Goal: Task Accomplishment & Management: Complete application form

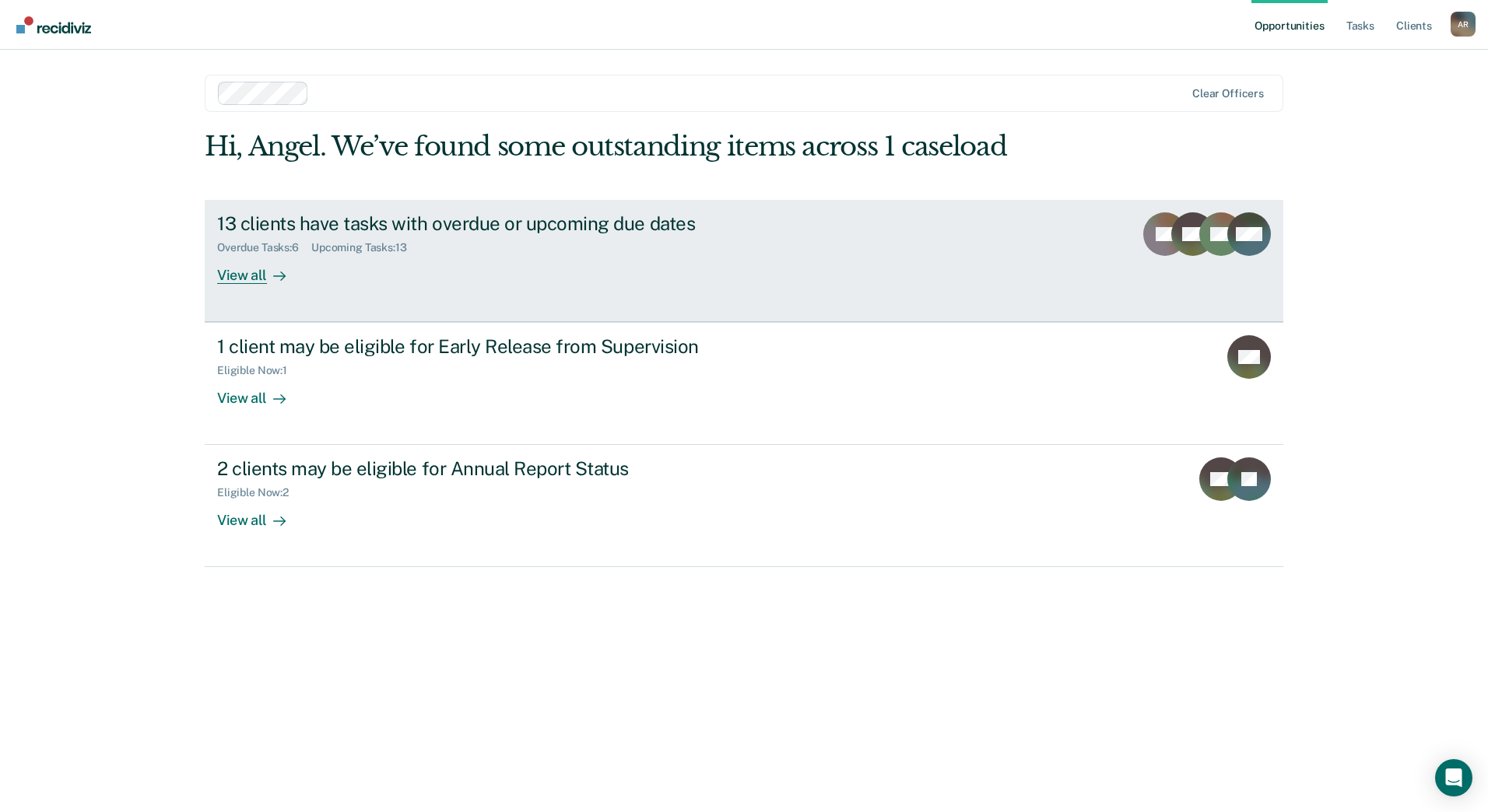
click at [253, 275] on div "View all" at bounding box center [261, 268] width 88 height 30
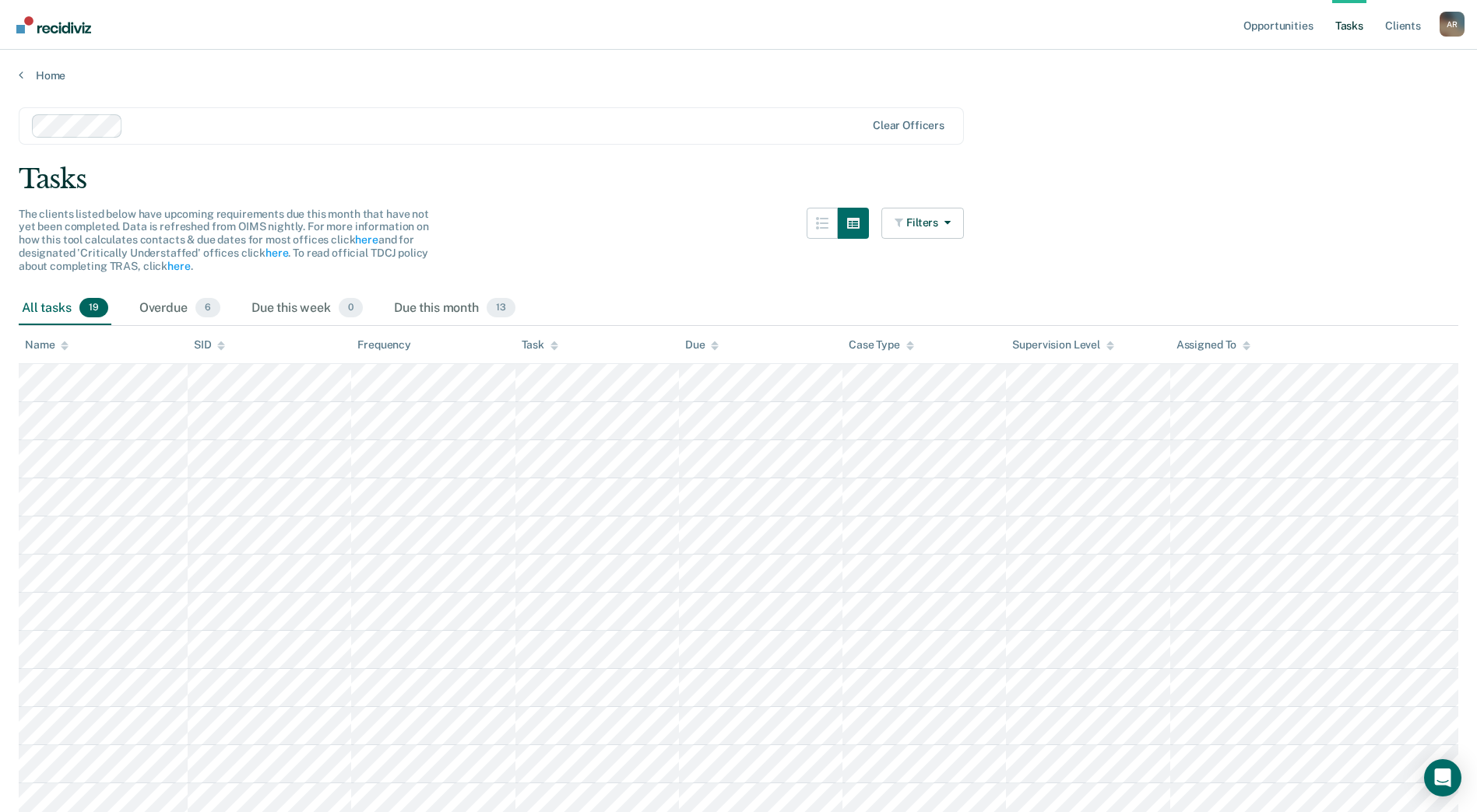
click at [55, 64] on div "Home" at bounding box center [738, 66] width 1477 height 33
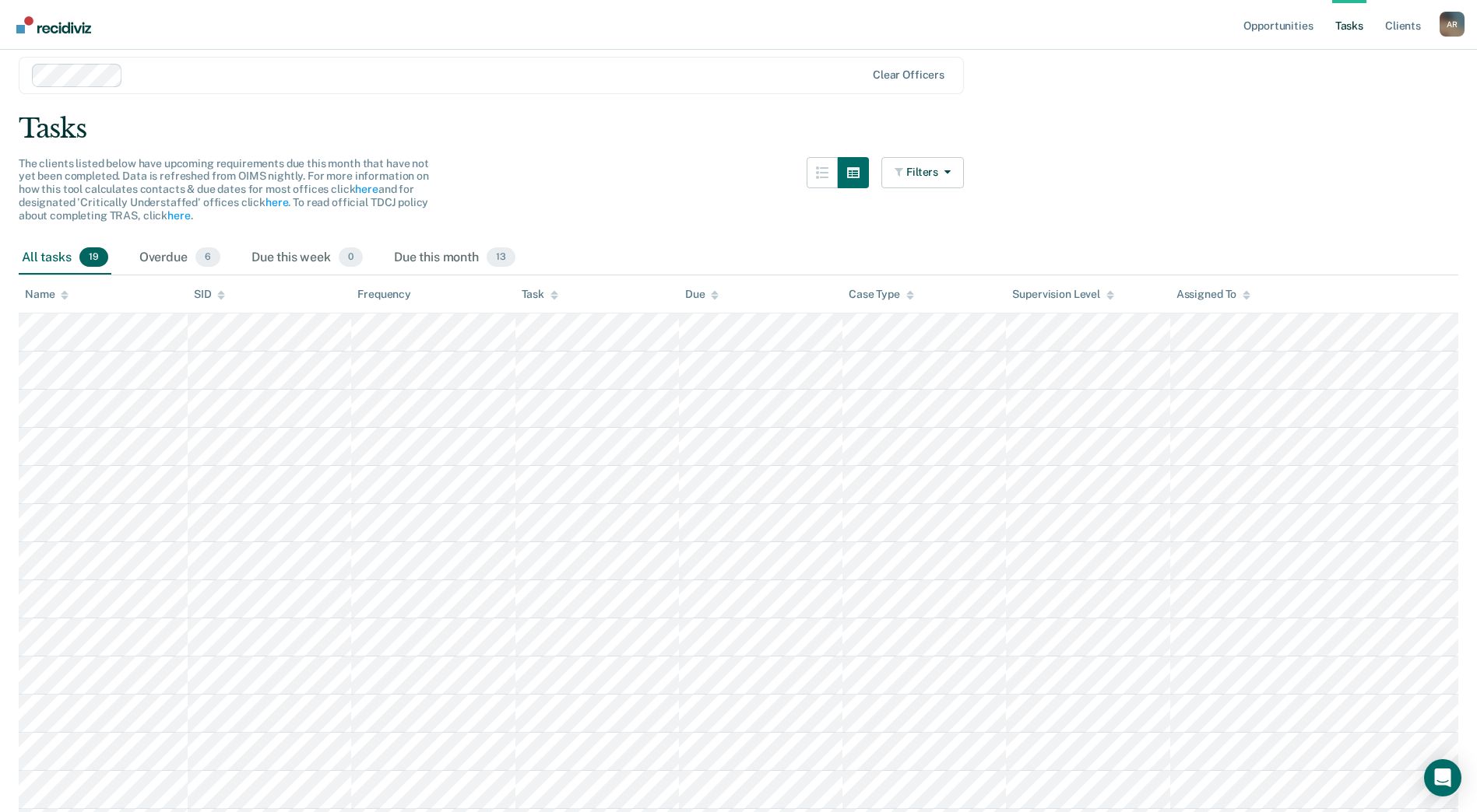
scroll to position [78, 0]
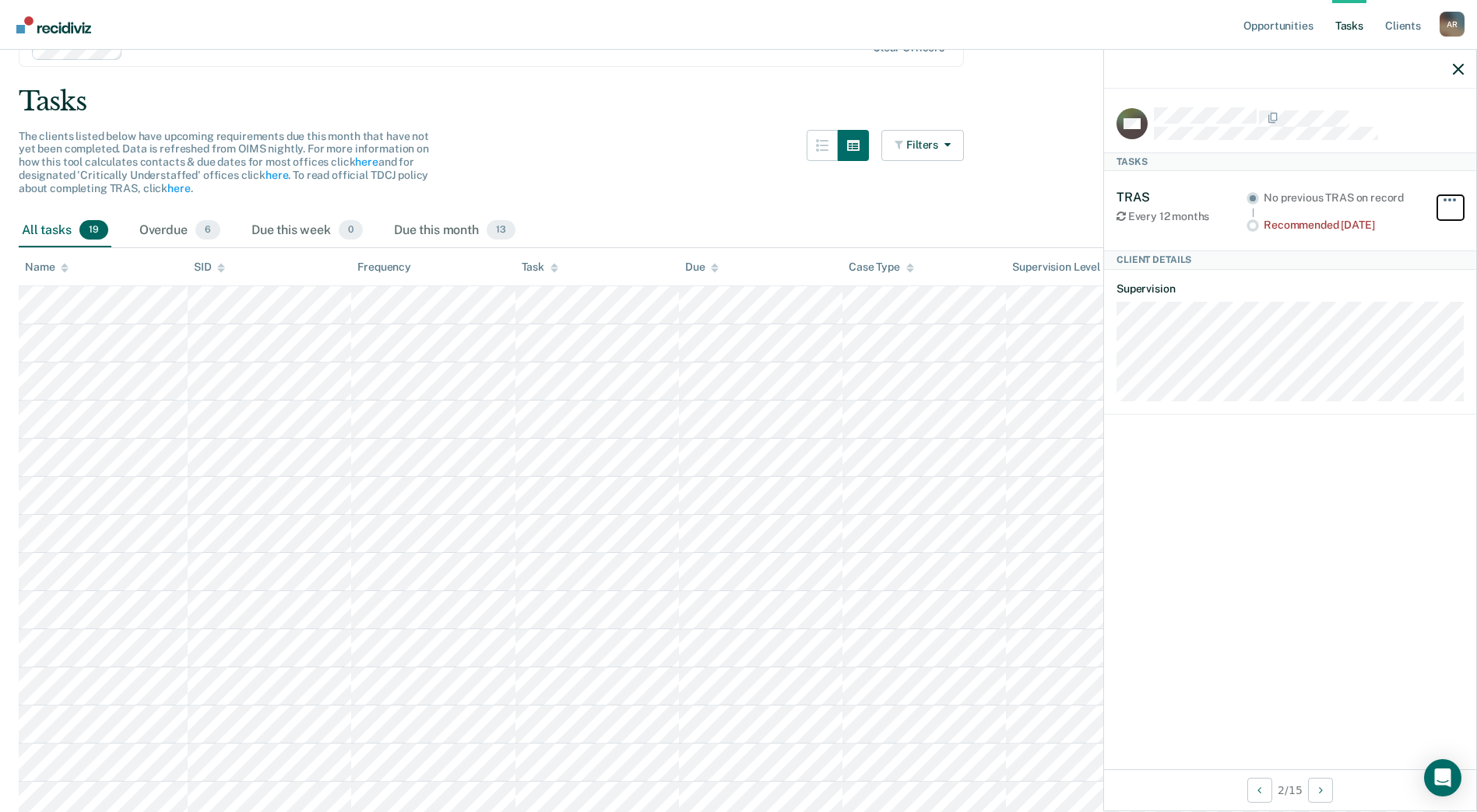
click at [1441, 197] on button "button" at bounding box center [1450, 208] width 26 height 25
click at [1194, 479] on div "MR [PERSON_NAME] TRAS Every 12 months No previous TRAS on record Recommended [D…" at bounding box center [1289, 429] width 372 height 681
click at [1455, 60] on div at bounding box center [1289, 69] width 372 height 39
click at [1454, 69] on icon "button" at bounding box center [1458, 69] width 11 height 11
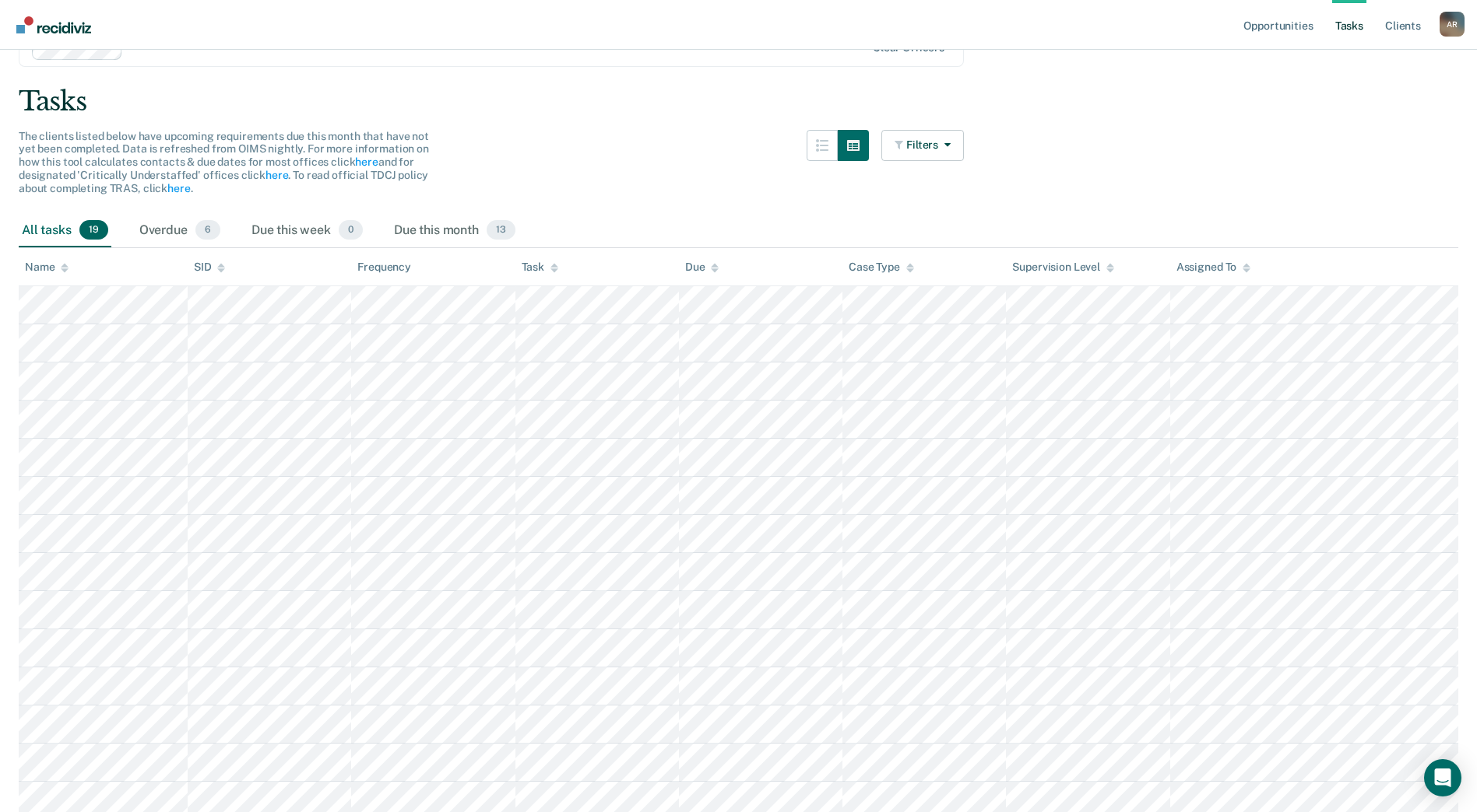
scroll to position [0, 0]
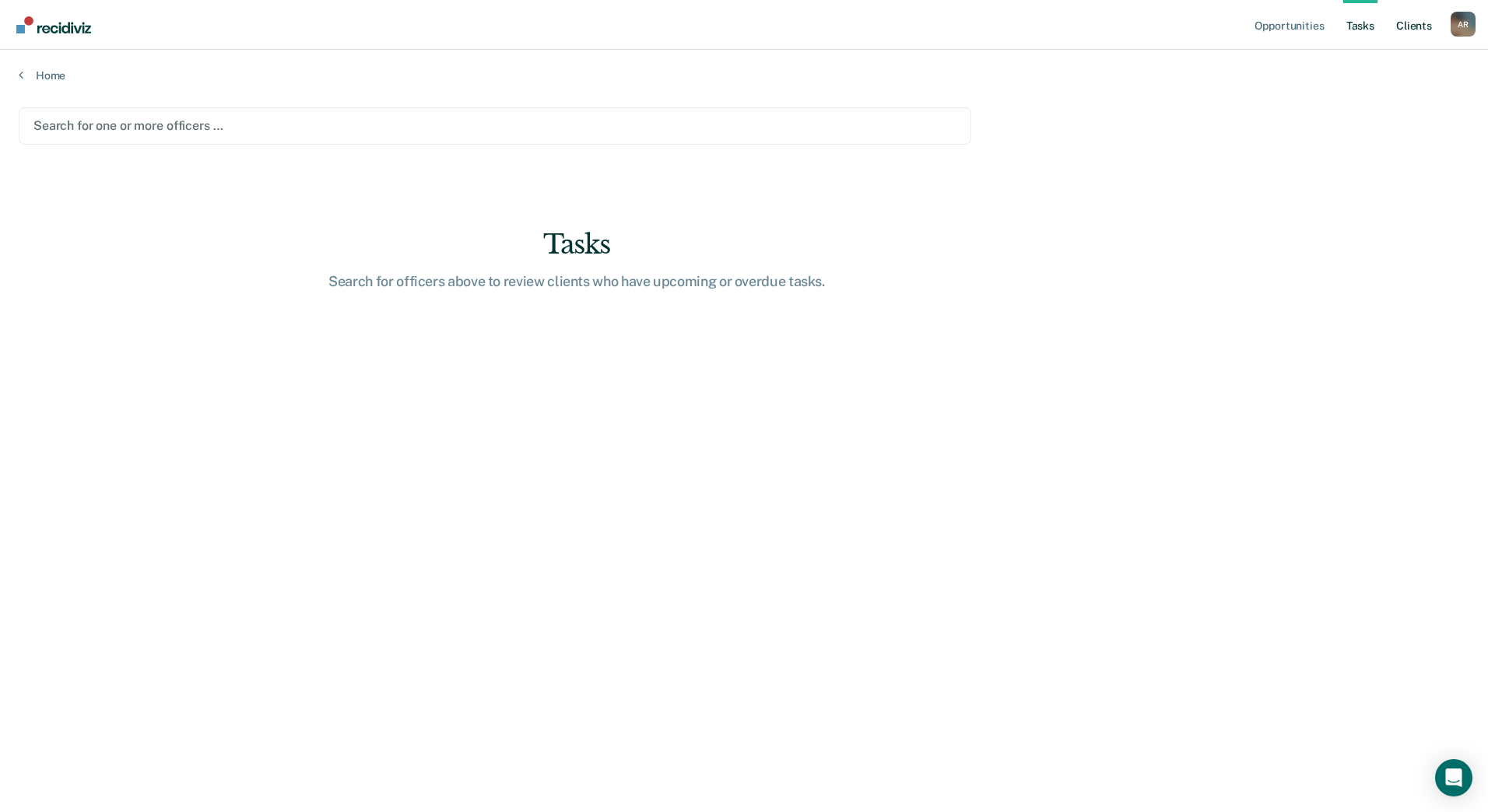
click at [1409, 28] on link "Client s" at bounding box center [1413, 24] width 42 height 50
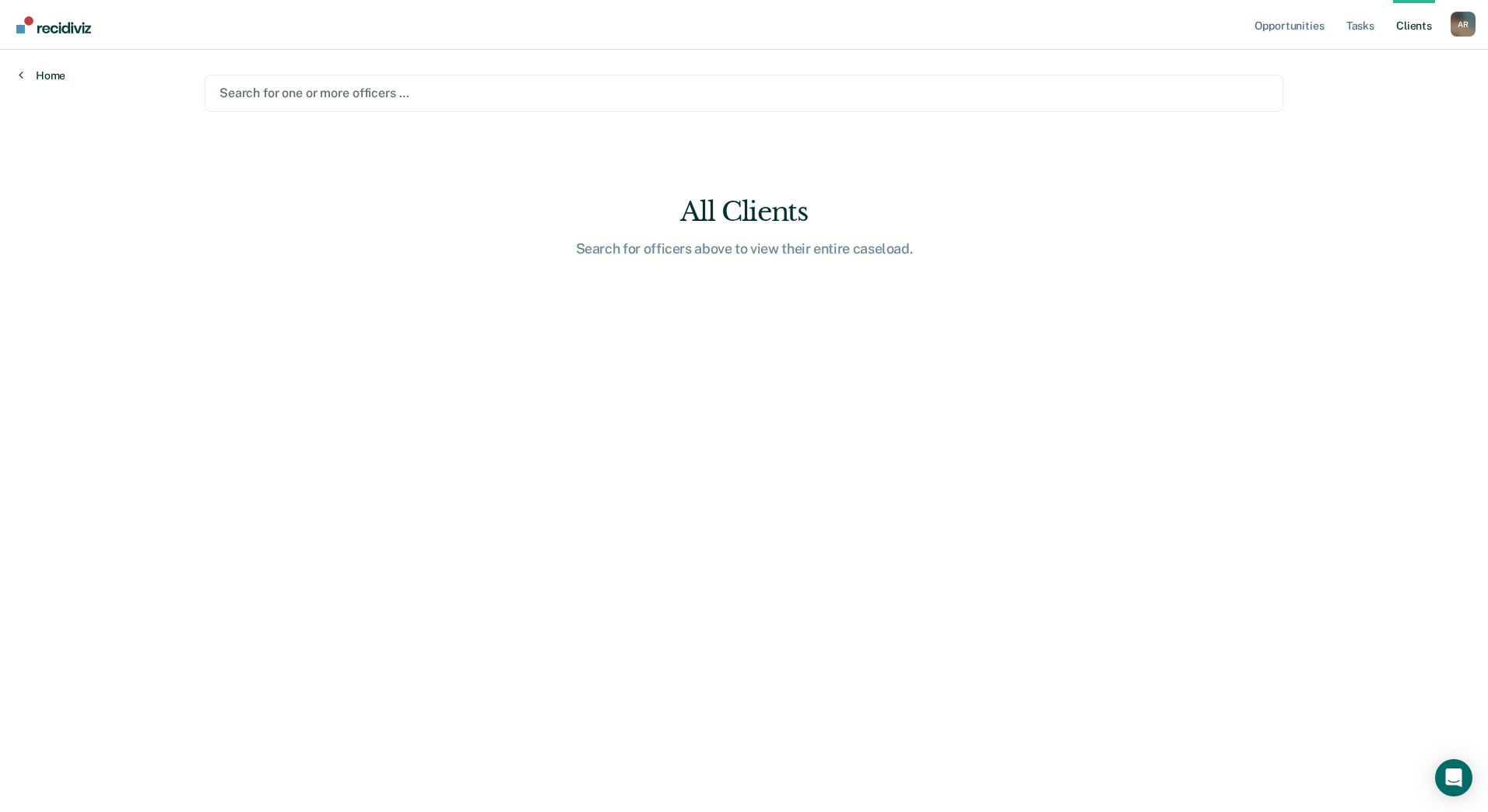
click at [37, 74] on link "Home" at bounding box center [42, 75] width 47 height 14
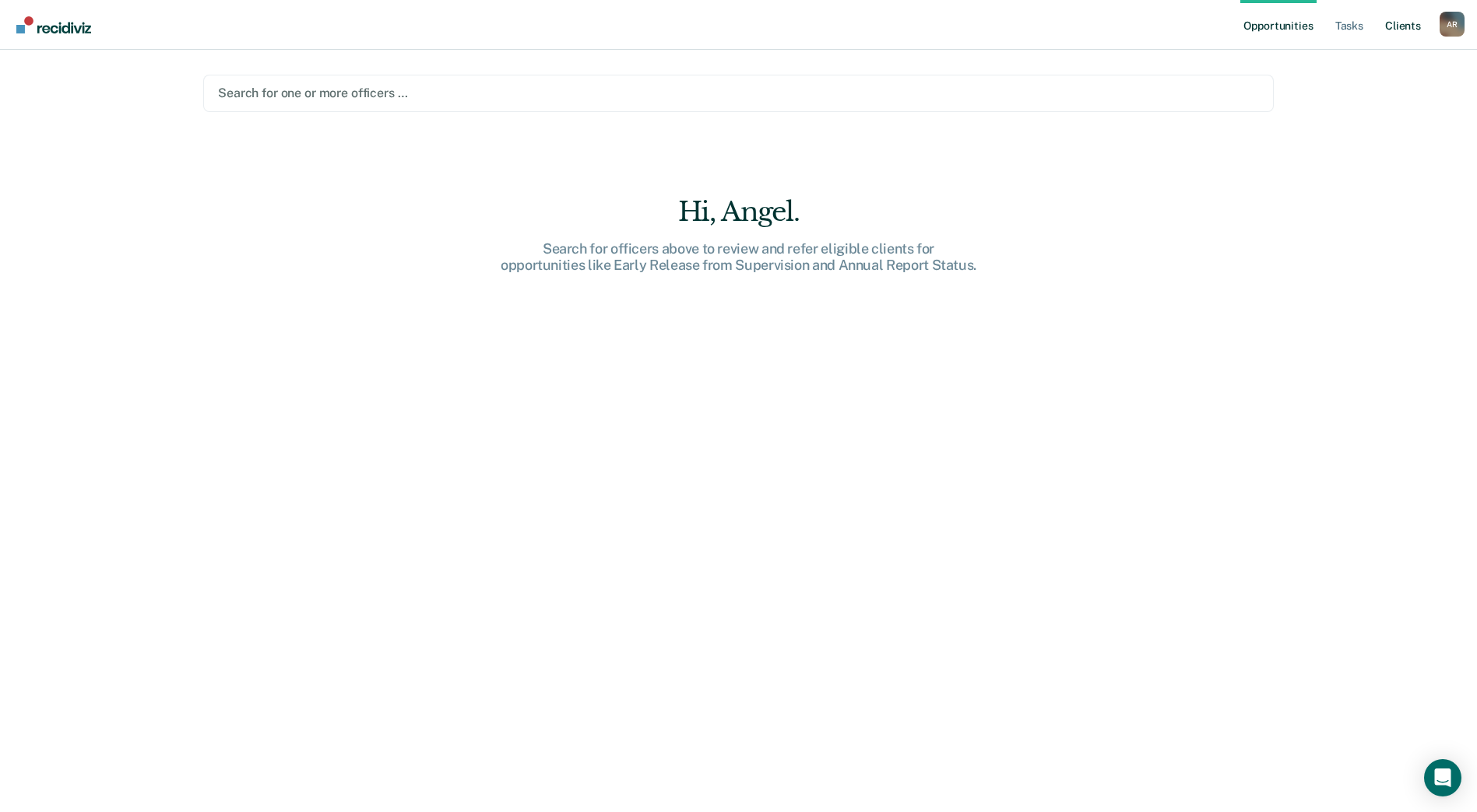
click at [1415, 28] on link "Client s" at bounding box center [1402, 24] width 42 height 50
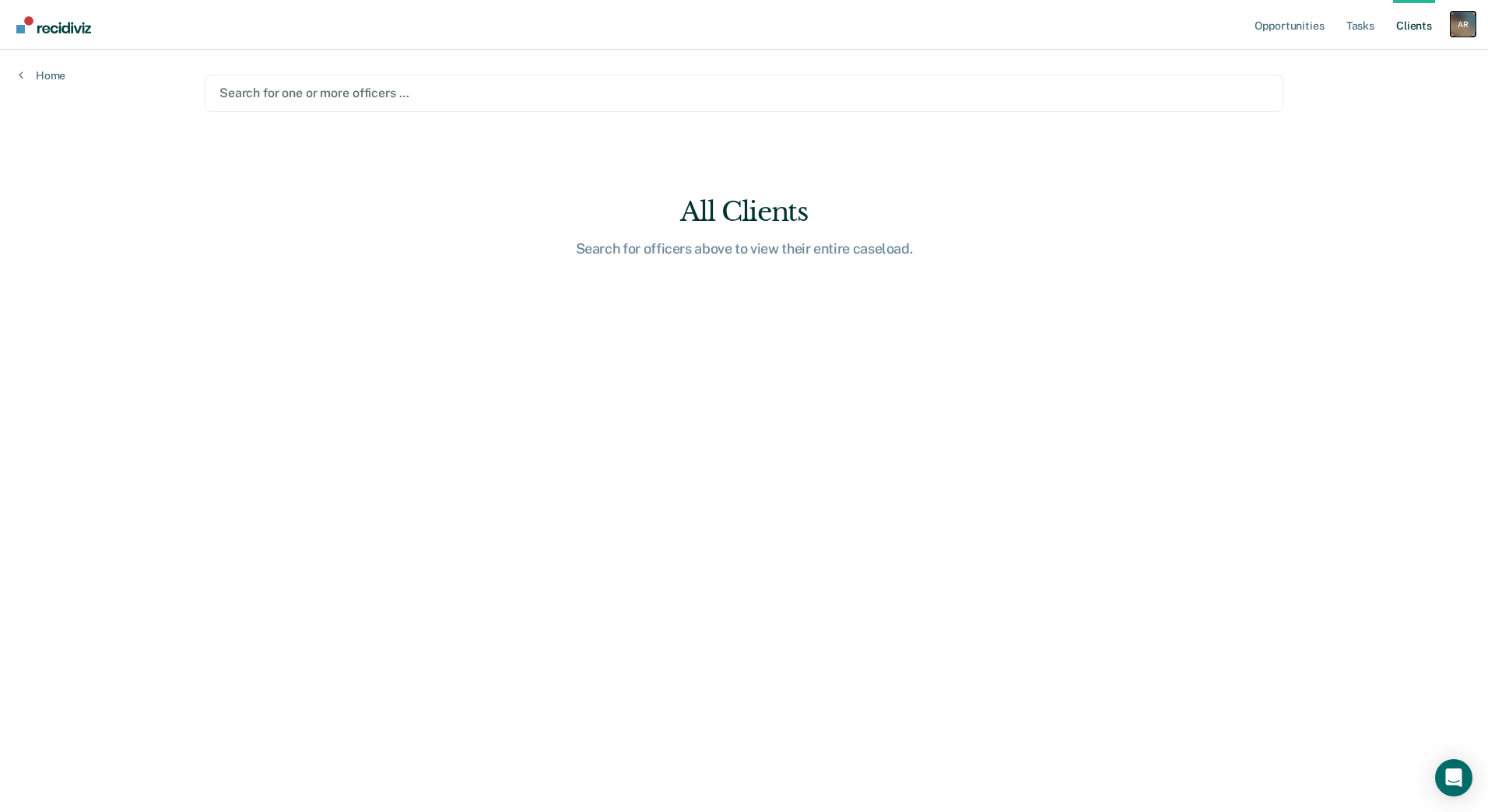
click at [1460, 27] on div "A R" at bounding box center [1463, 24] width 25 height 25
click at [1348, 62] on link "Profile" at bounding box center [1399, 63] width 125 height 14
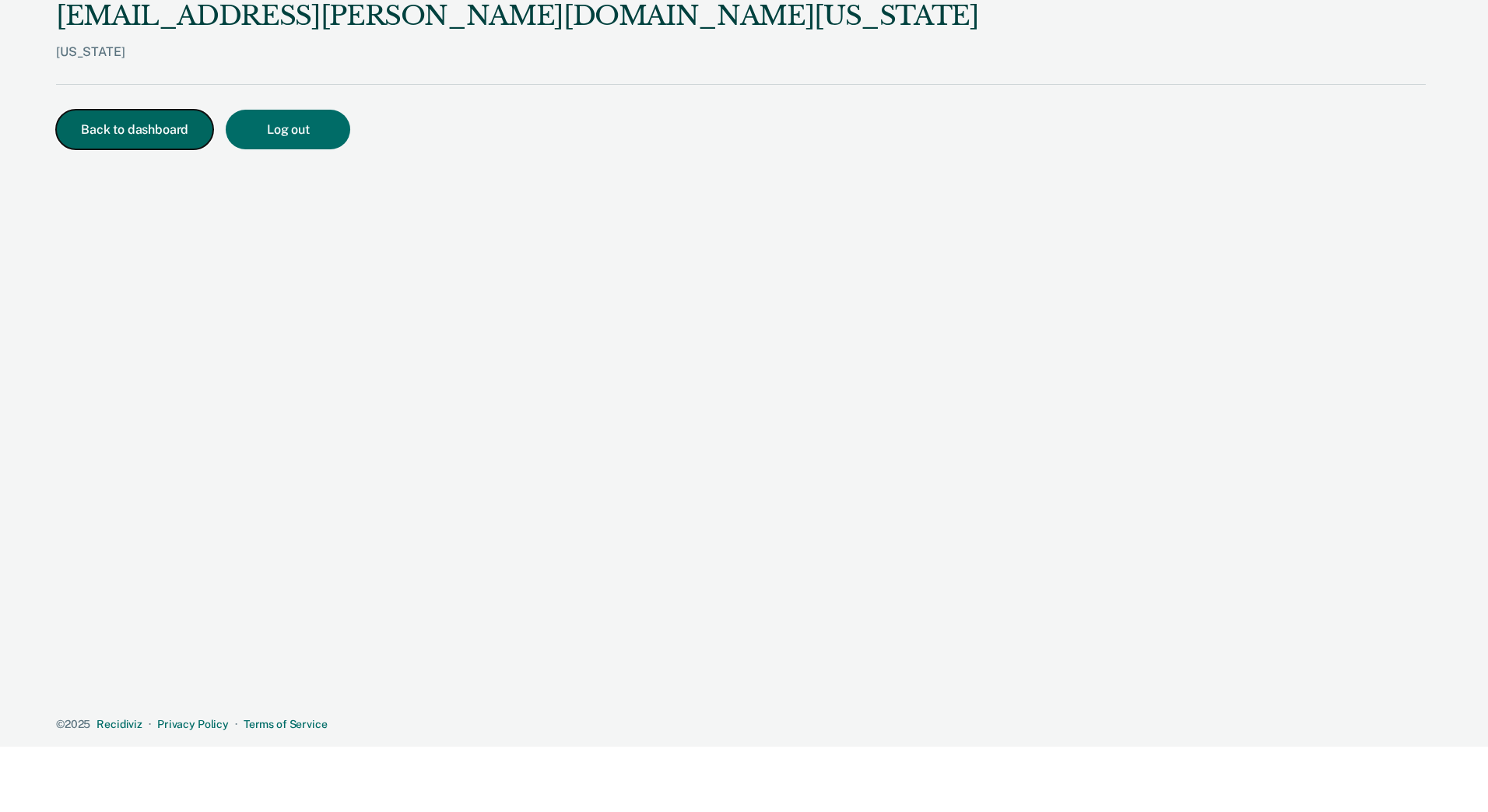
click at [111, 131] on button "Back to dashboard" at bounding box center [135, 129] width 158 height 40
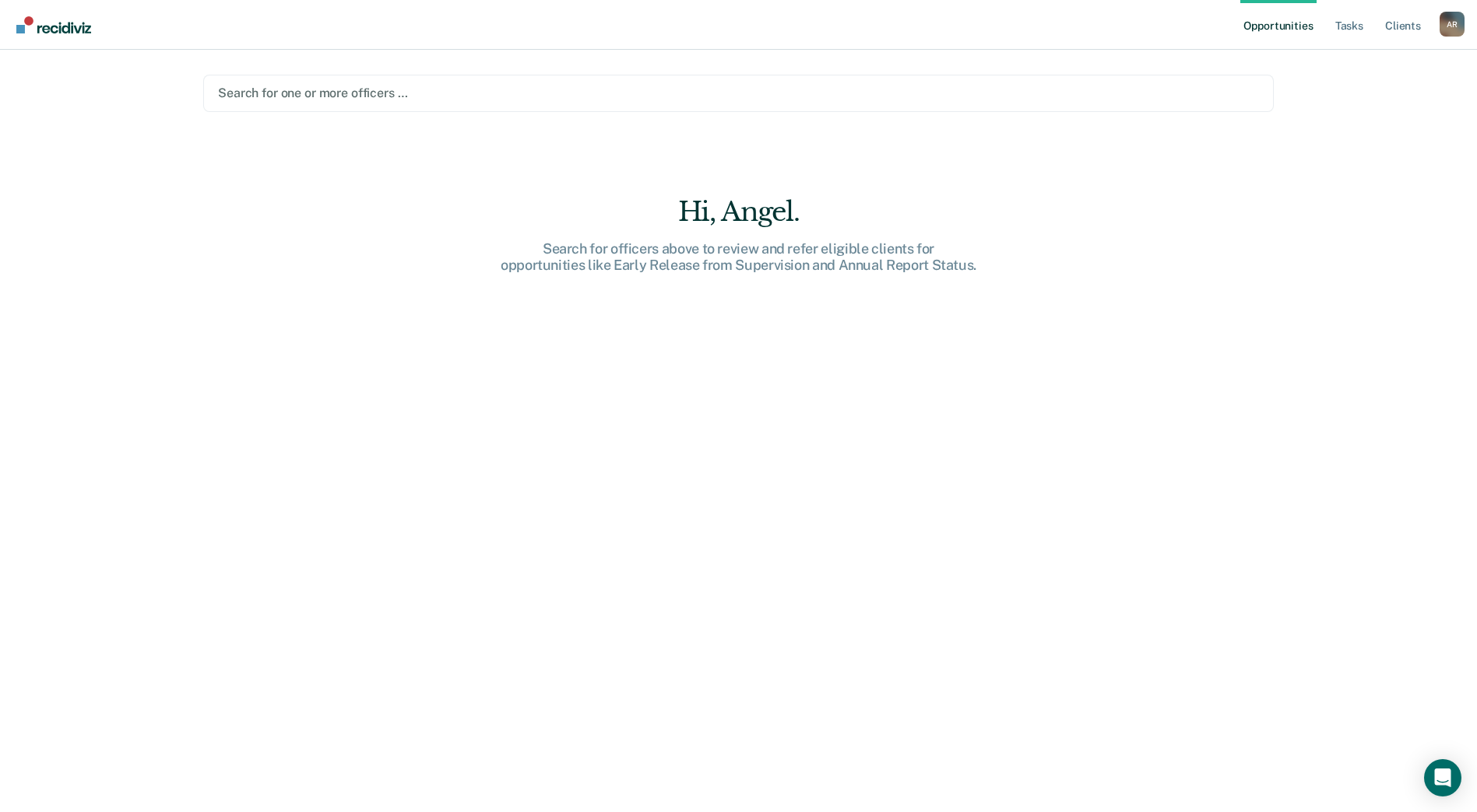
click at [745, 216] on div "Hi, Angel." at bounding box center [738, 212] width 498 height 32
click at [1364, 18] on link "Tasks" at bounding box center [1349, 24] width 34 height 50
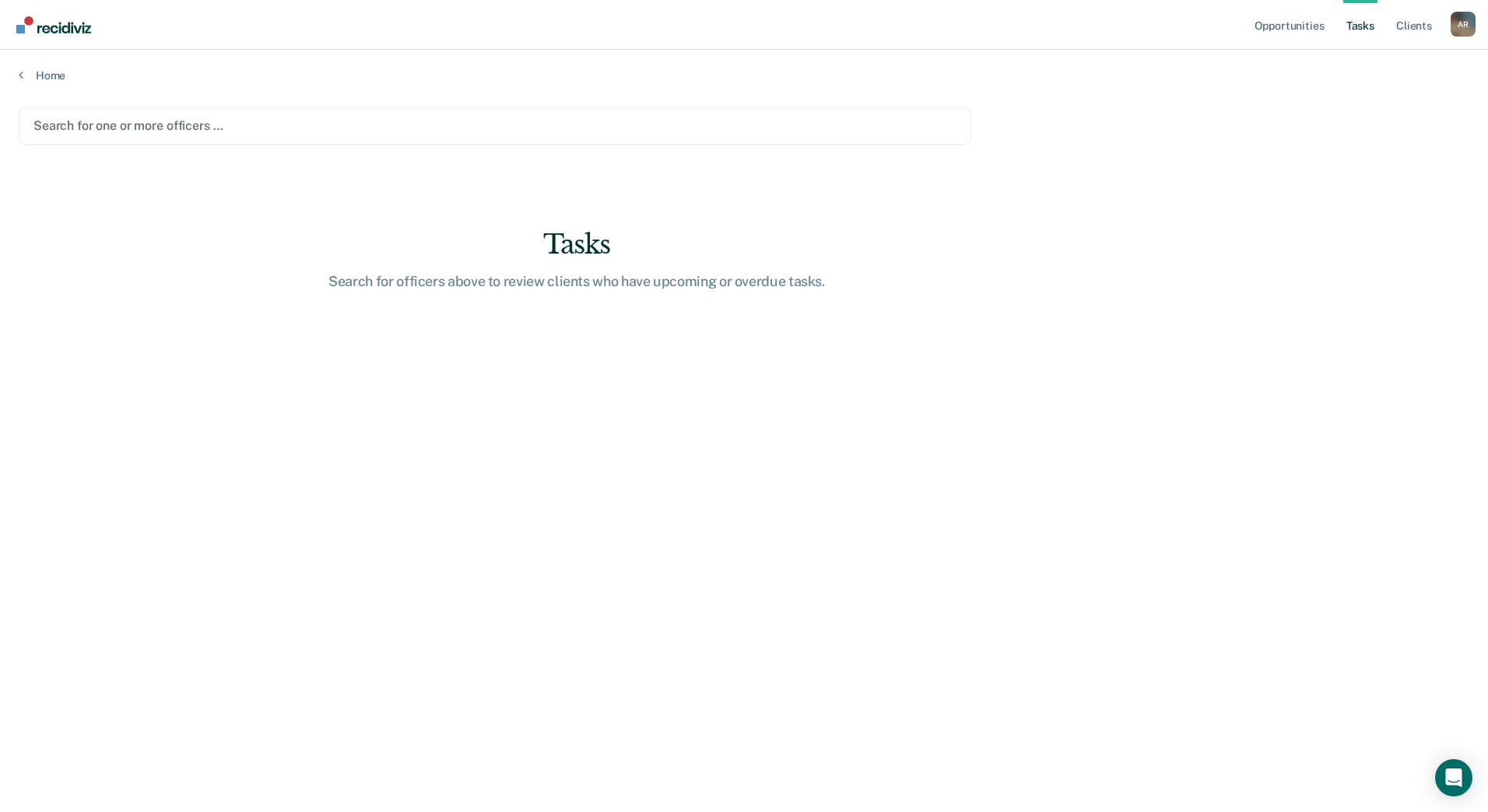
click at [1364, 19] on link "Tasks" at bounding box center [1360, 24] width 34 height 50
click at [52, 79] on link "Home" at bounding box center [743, 75] width 1450 height 14
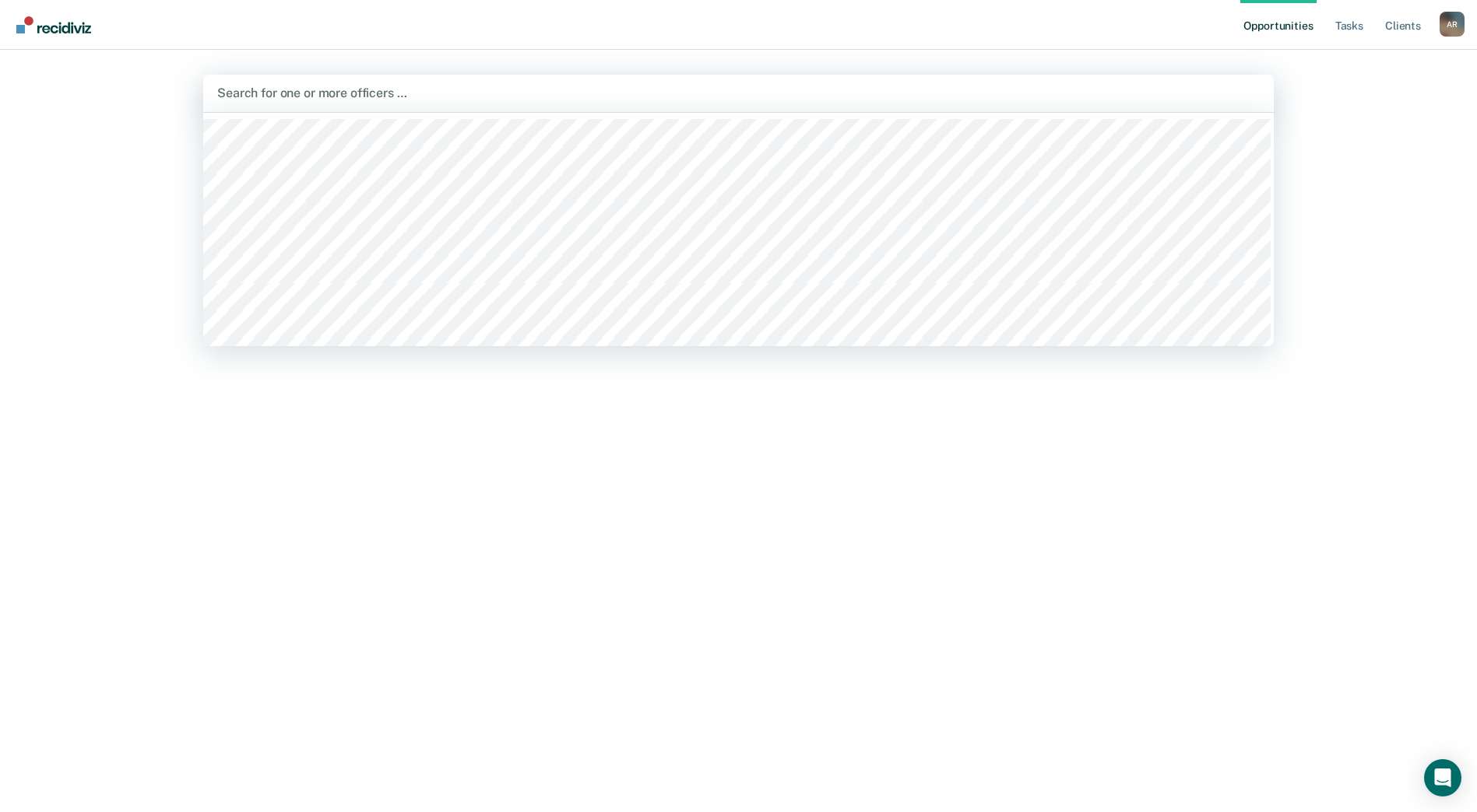
click at [293, 92] on div at bounding box center [738, 92] width 1042 height 18
click at [15, 172] on div "Opportunities Tasks Client s [PERSON_NAME] A R Profile How it works Log Out 124…" at bounding box center [738, 406] width 1477 height 812
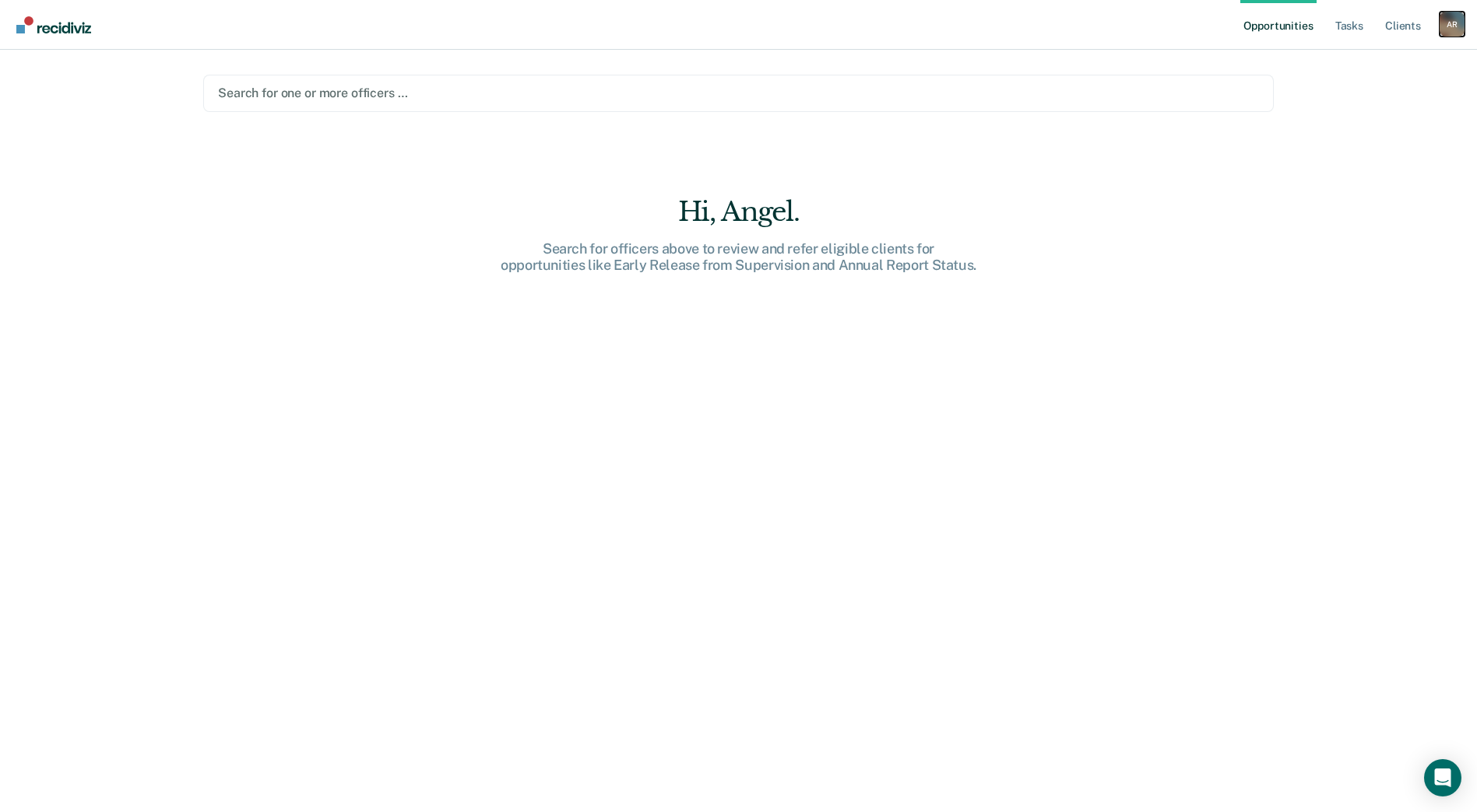
click at [1443, 24] on div "A R" at bounding box center [1452, 24] width 25 height 25
click at [1337, 63] on link "Profile" at bounding box center [1388, 63] width 126 height 14
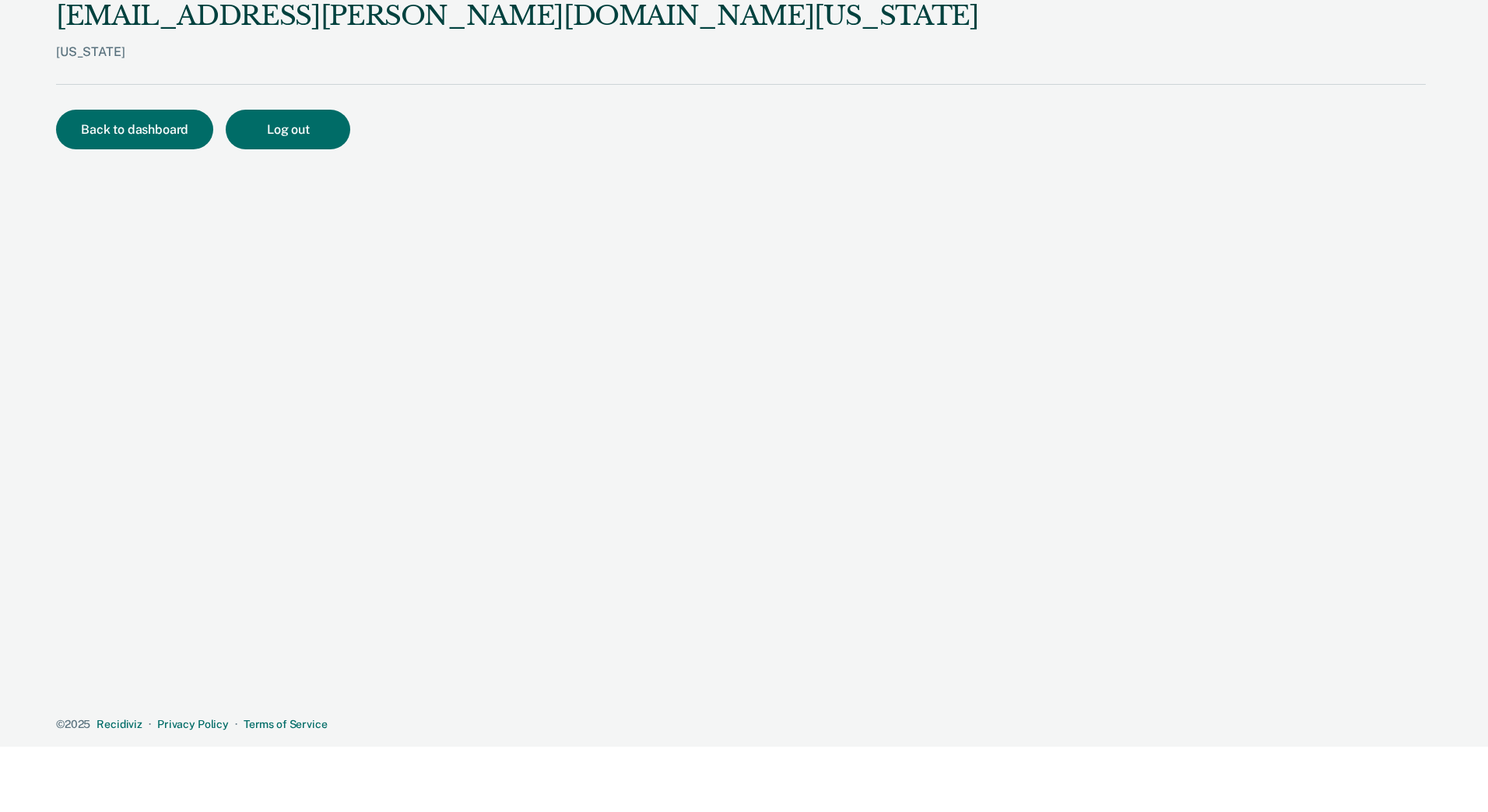
click at [76, 49] on div "[US_STATE]" at bounding box center [517, 64] width 923 height 40
click at [189, 18] on div "[EMAIL_ADDRESS][PERSON_NAME][DOMAIN_NAME][US_STATE]" at bounding box center [517, 16] width 923 height 32
click at [153, 125] on button "Back to dashboard" at bounding box center [135, 129] width 158 height 40
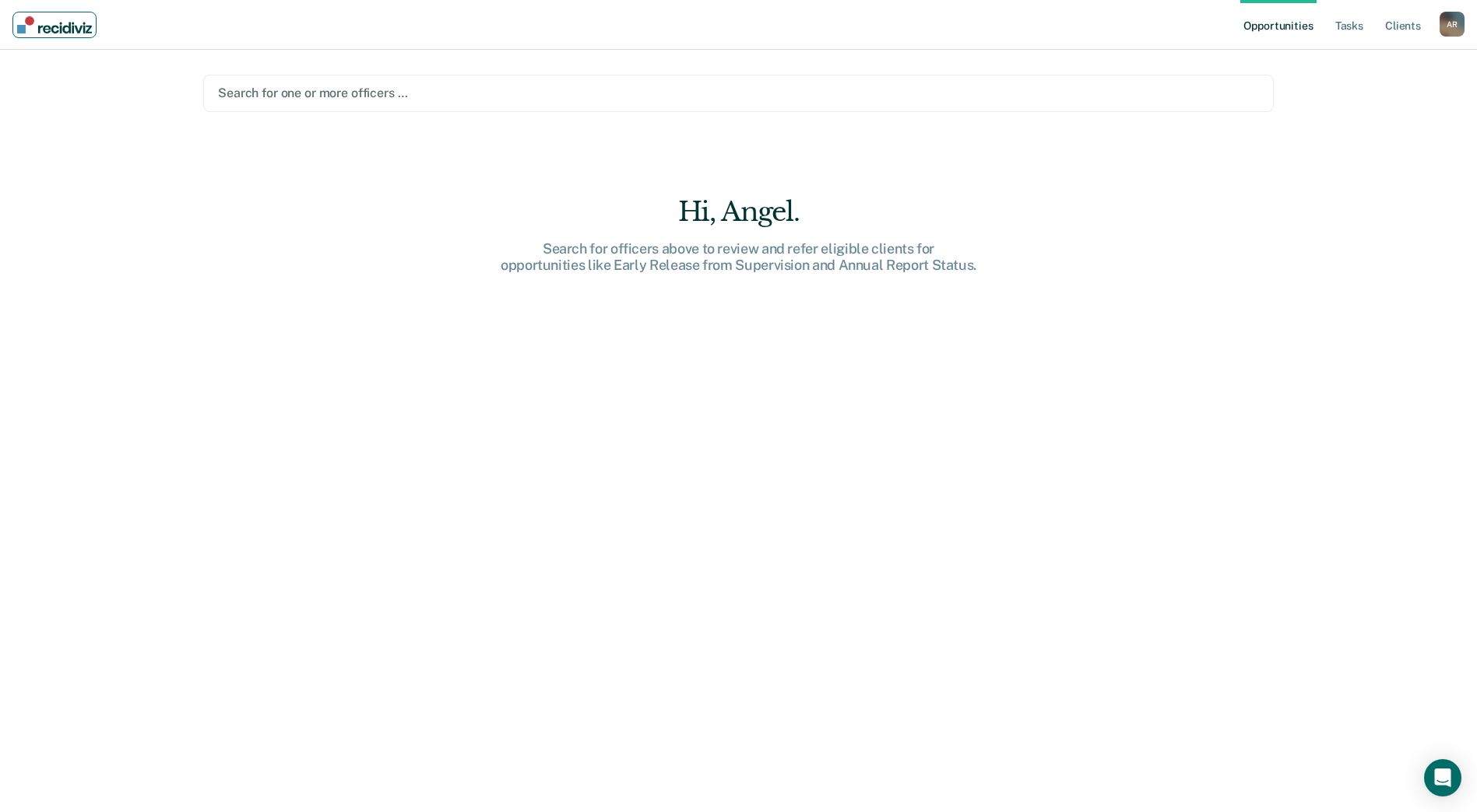
click at [60, 29] on img "Main navigation" at bounding box center [54, 25] width 75 height 18
click at [59, 29] on img "Main navigation" at bounding box center [54, 25] width 75 height 18
click at [1295, 23] on link "Opportunities" at bounding box center [1278, 24] width 76 height 50
click at [1342, 26] on link "Tasks" at bounding box center [1349, 24] width 34 height 50
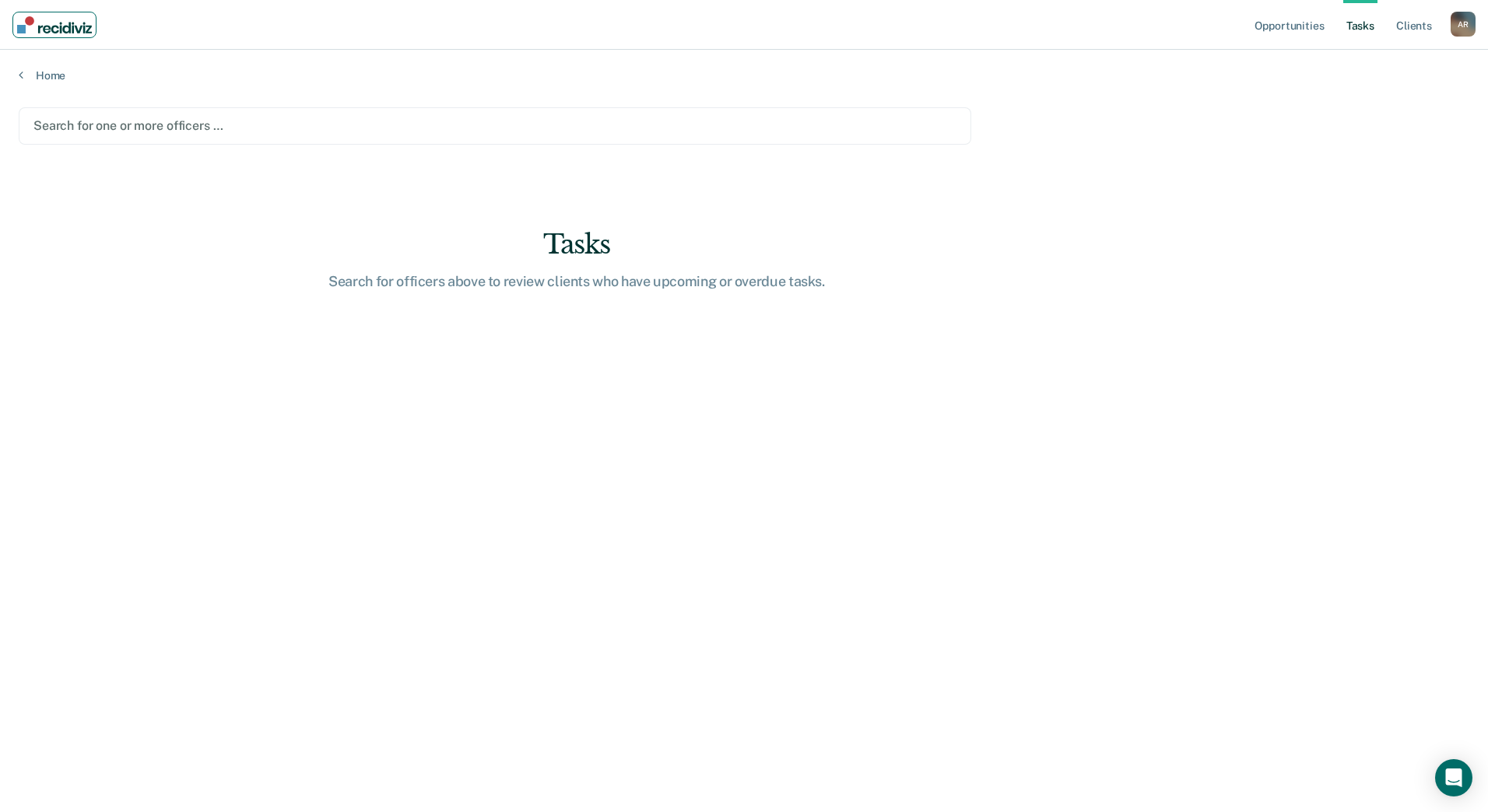
click at [58, 32] on img "Main navigation" at bounding box center [54, 25] width 75 height 18
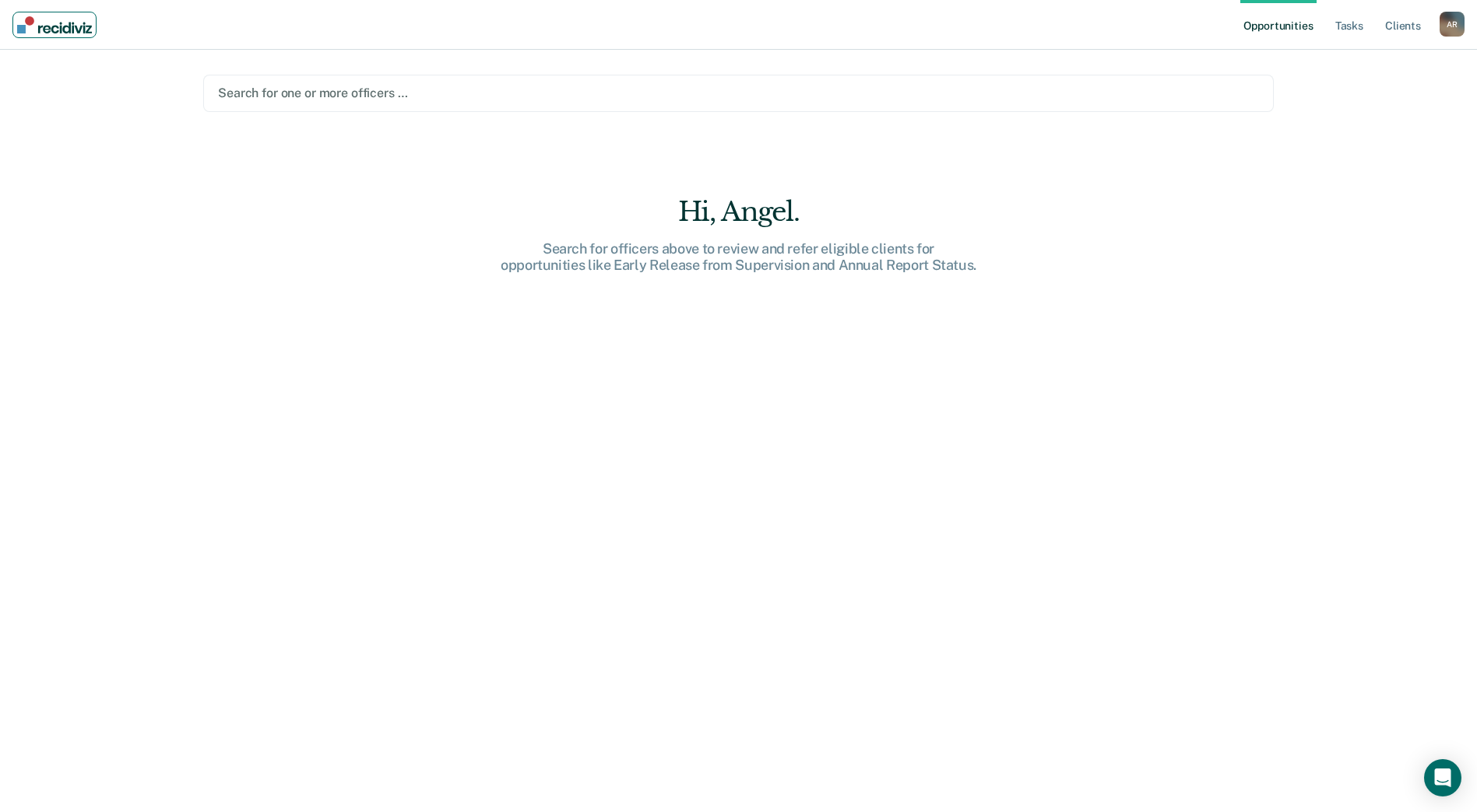
click at [57, 32] on img "Main navigation" at bounding box center [54, 25] width 75 height 18
click at [57, 32] on img "Main navigation" at bounding box center [54, 25] width 75 height 18
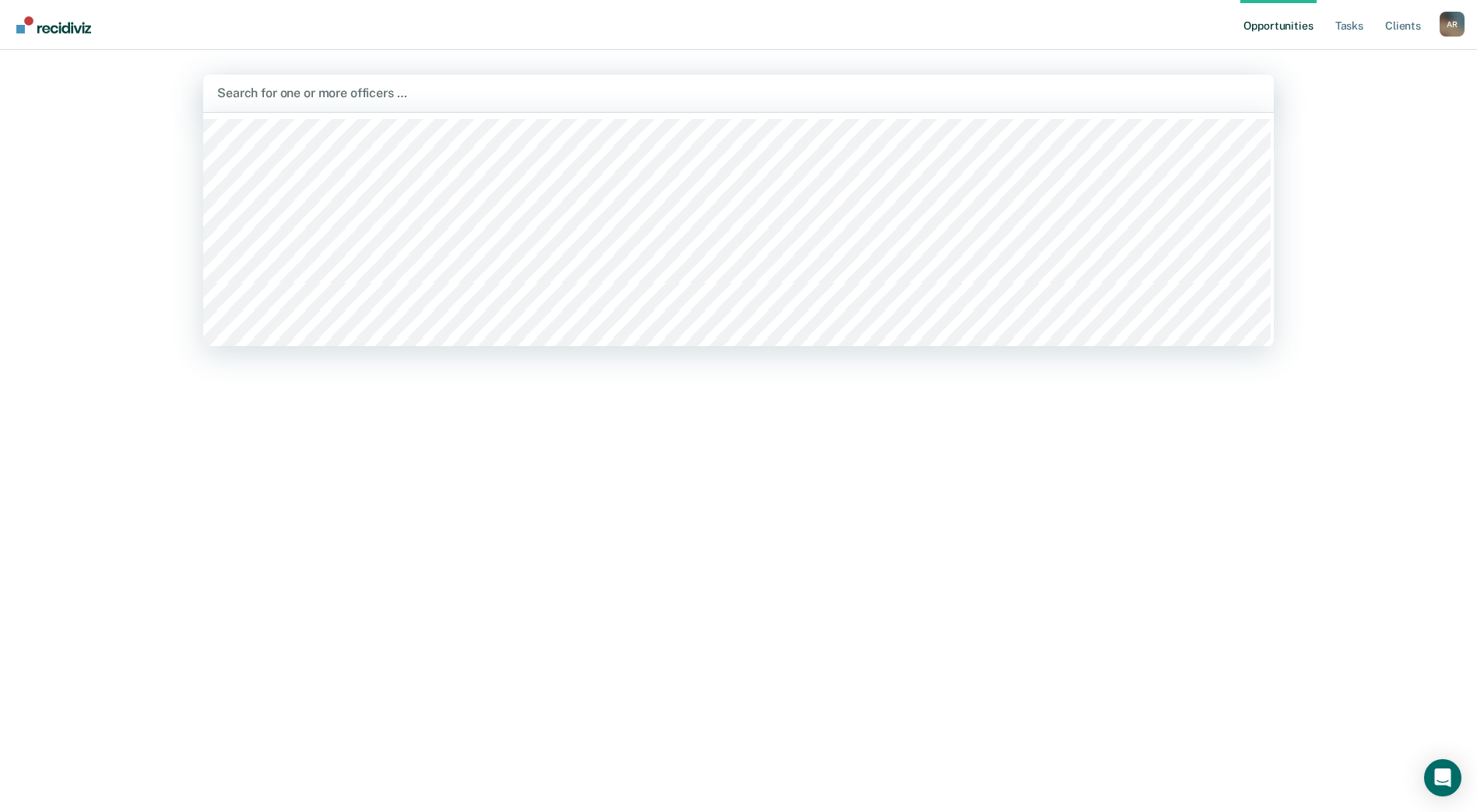
click at [379, 88] on div at bounding box center [738, 92] width 1042 height 18
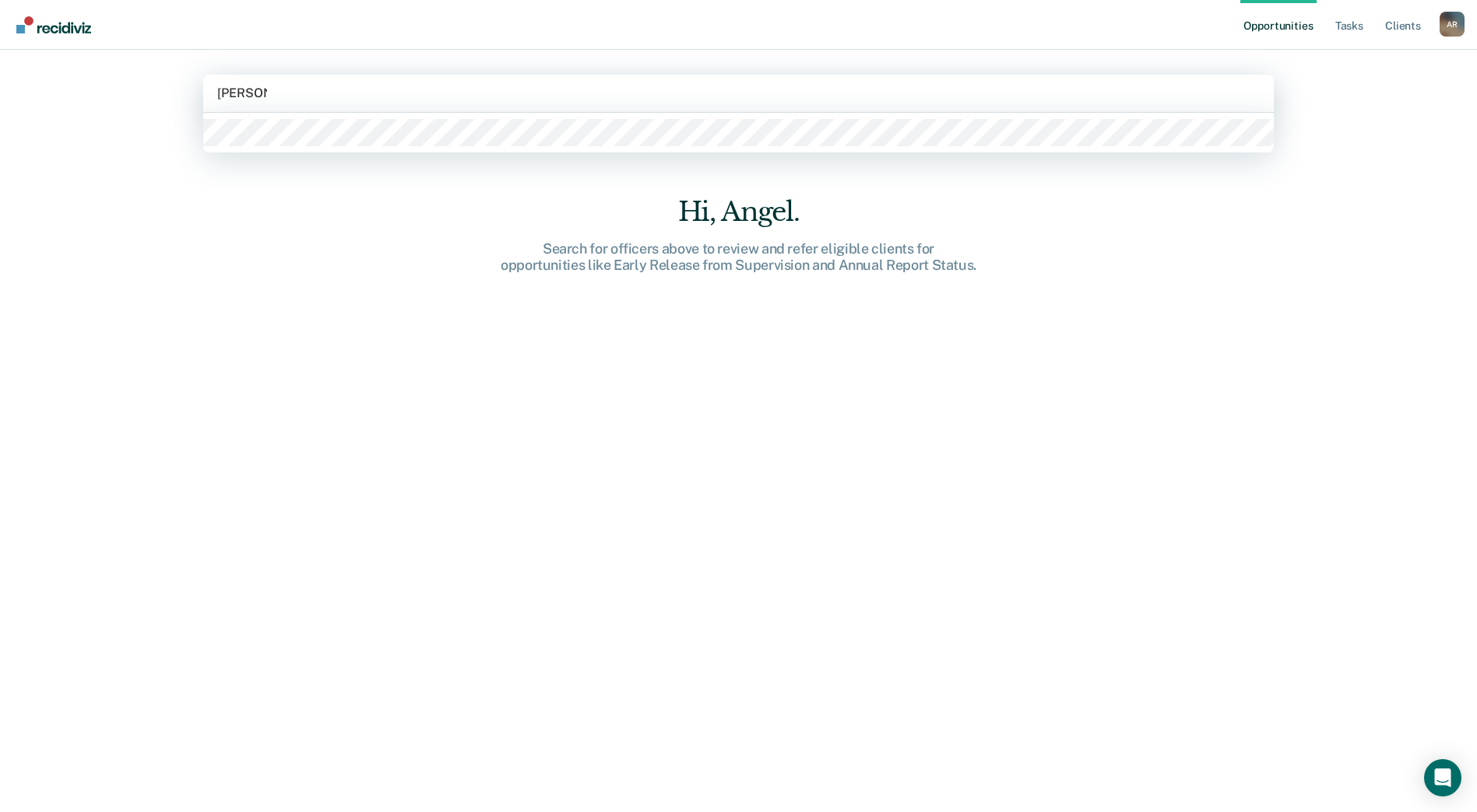
type input "[PERSON_NAME]"
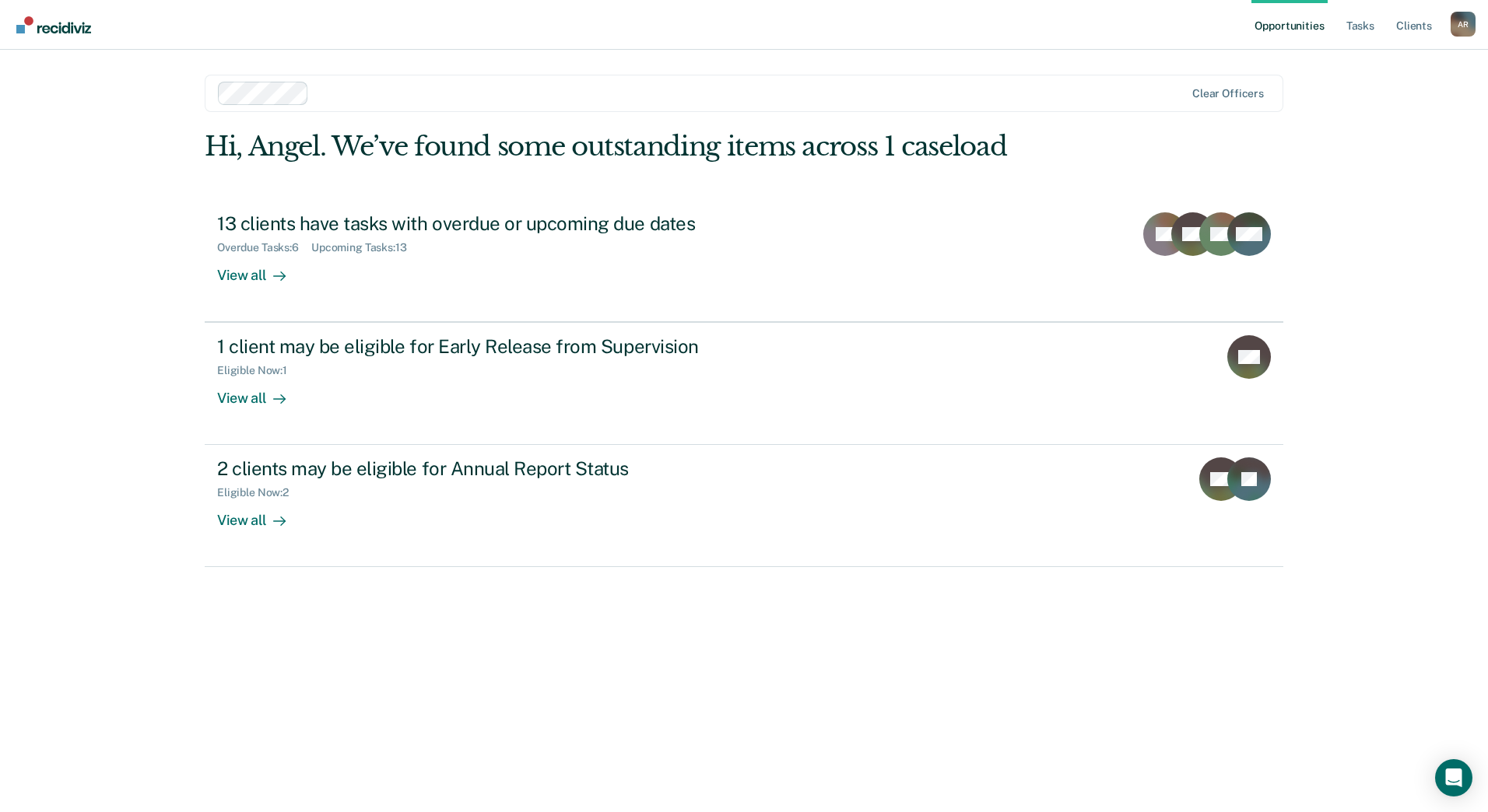
drag, startPoint x: 1220, startPoint y: 242, endPoint x: 76, endPoint y: 189, distance: 1145.2
click at [76, 189] on div "Opportunities Tasks Client s [PERSON_NAME] A R Profile How it works Log Out Cle…" at bounding box center [744, 406] width 1488 height 812
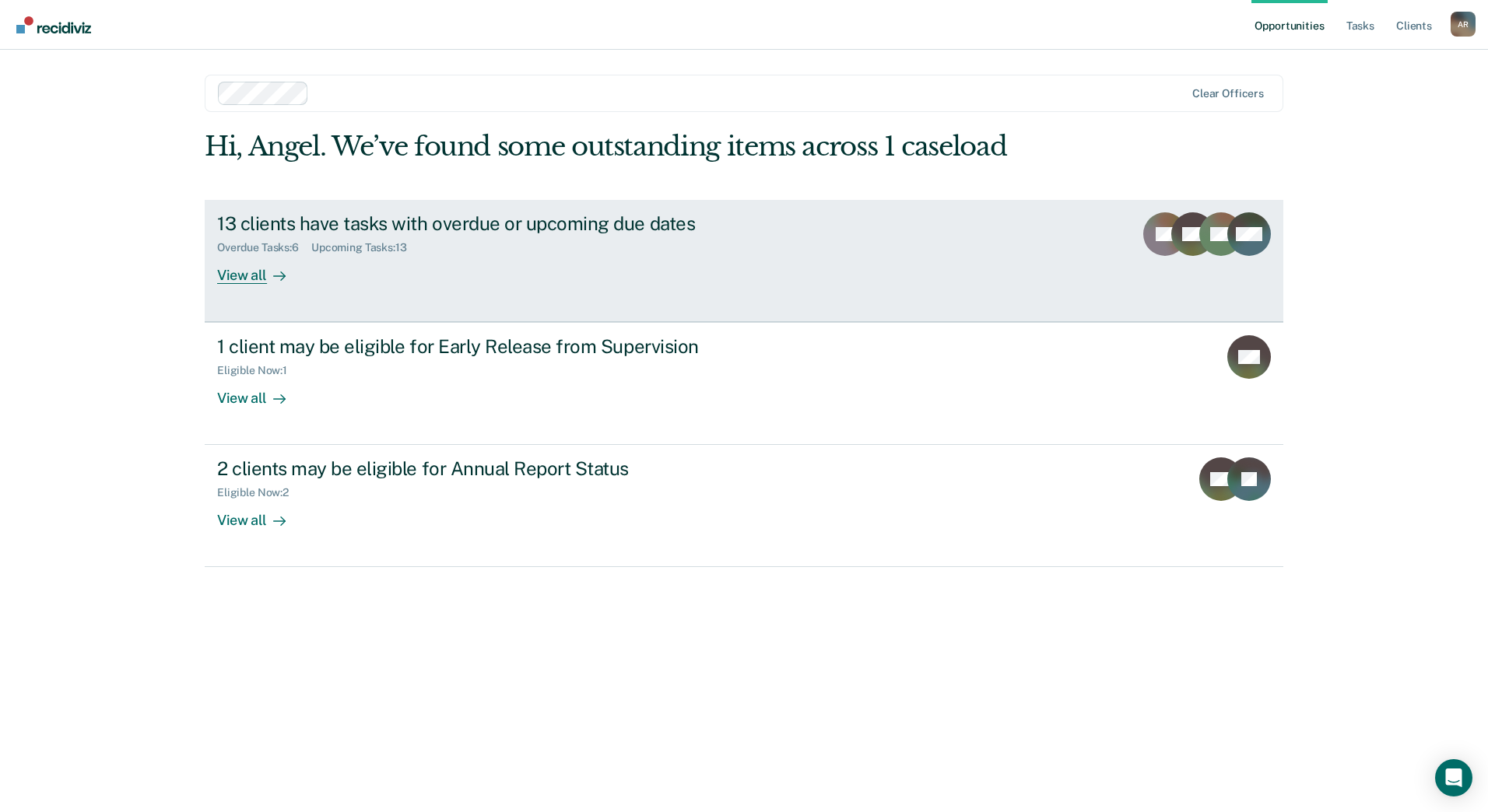
click at [259, 272] on div "View all" at bounding box center [261, 268] width 88 height 30
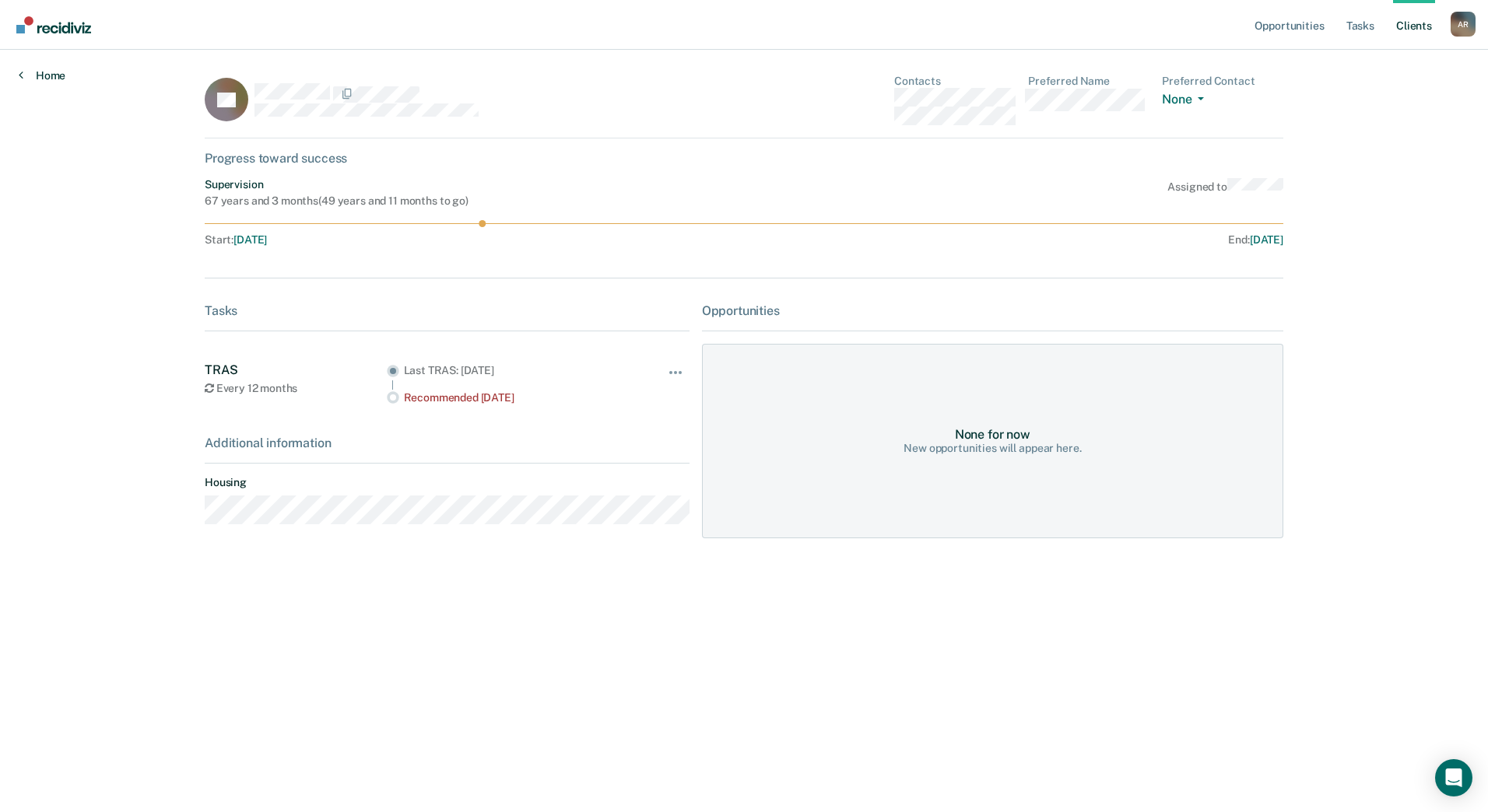
click at [44, 80] on link "Home" at bounding box center [42, 75] width 47 height 14
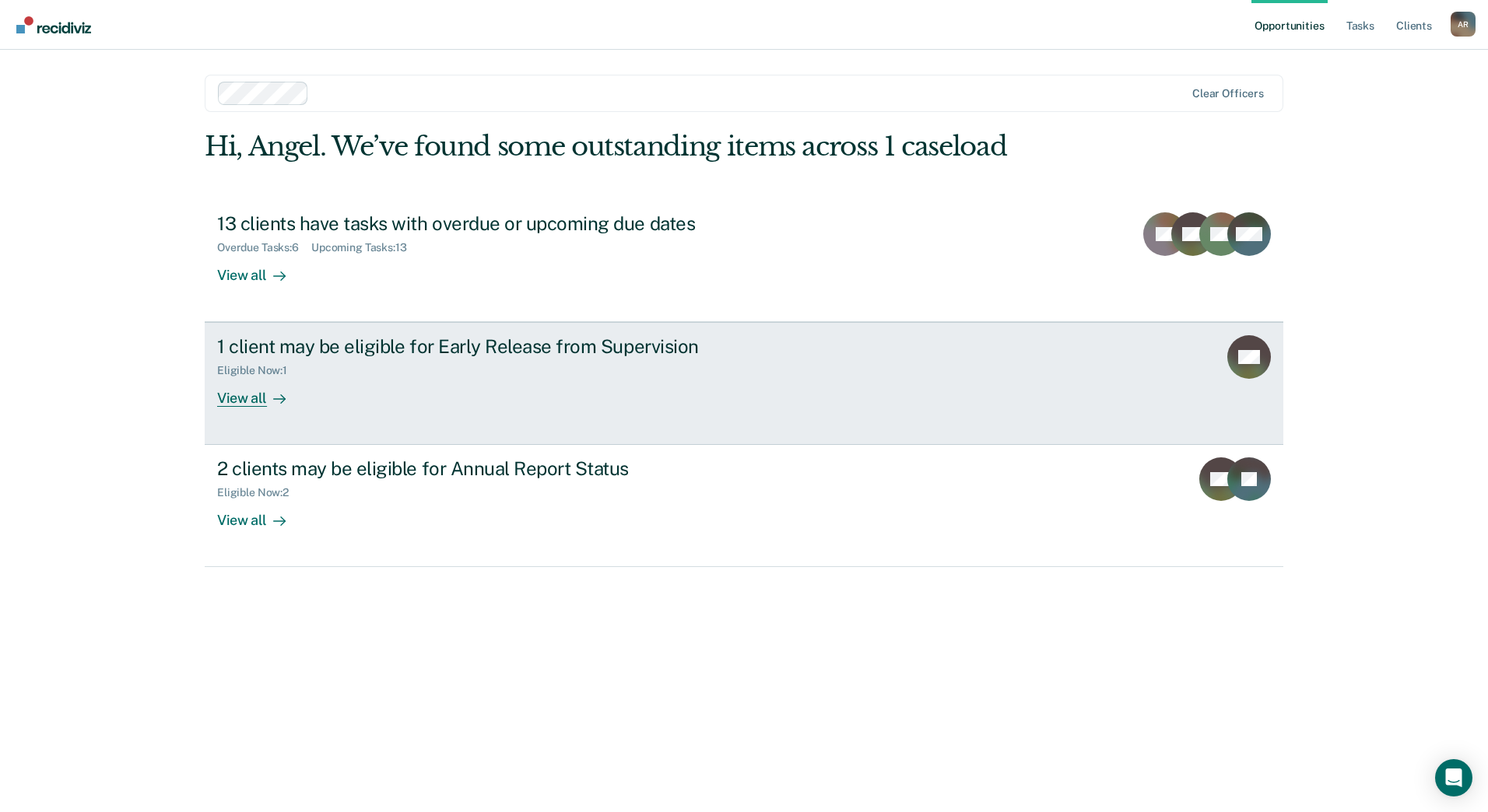
click at [249, 399] on div "View all" at bounding box center [261, 392] width 88 height 30
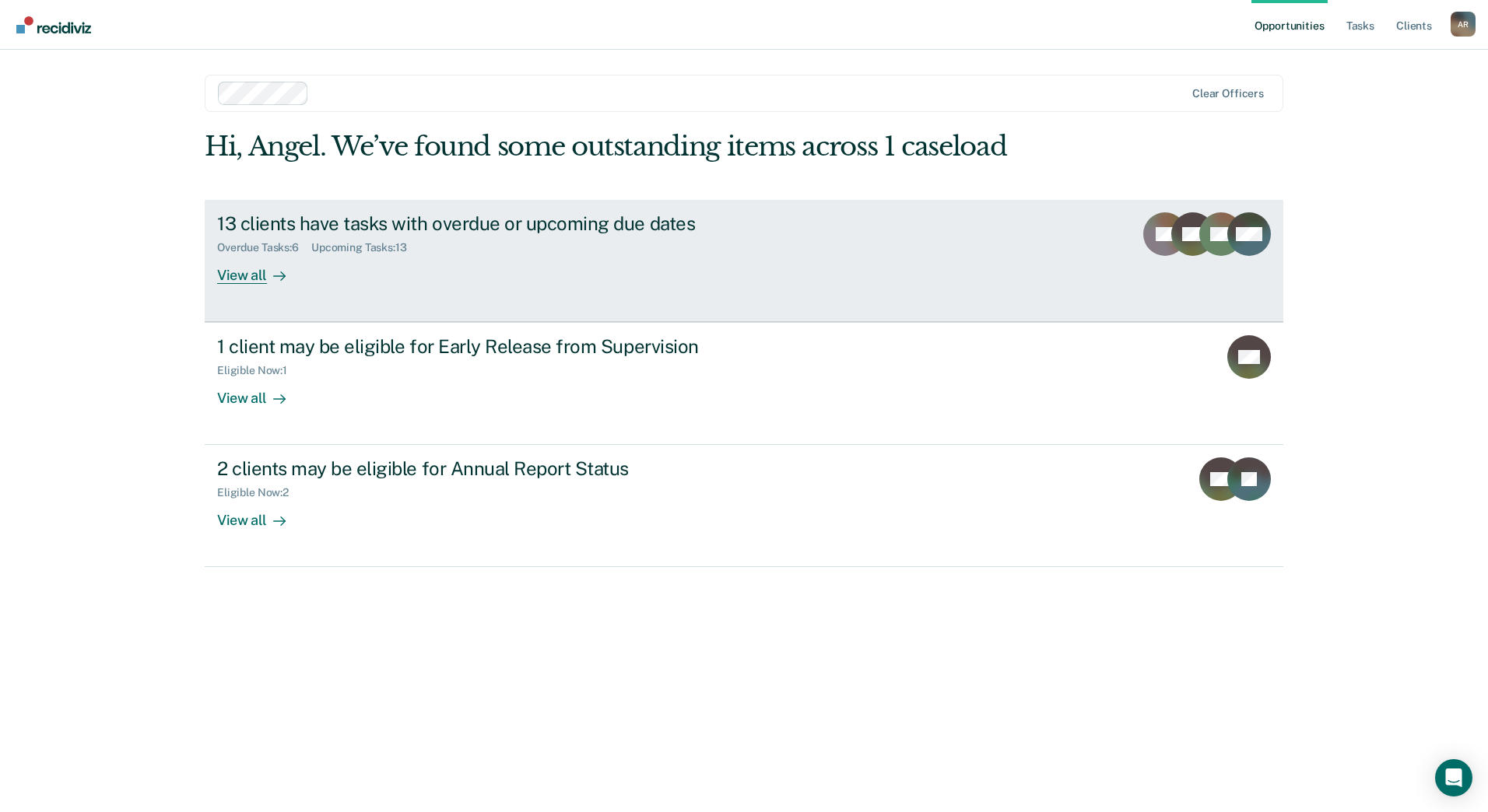
click at [257, 270] on div "View all" at bounding box center [261, 268] width 88 height 30
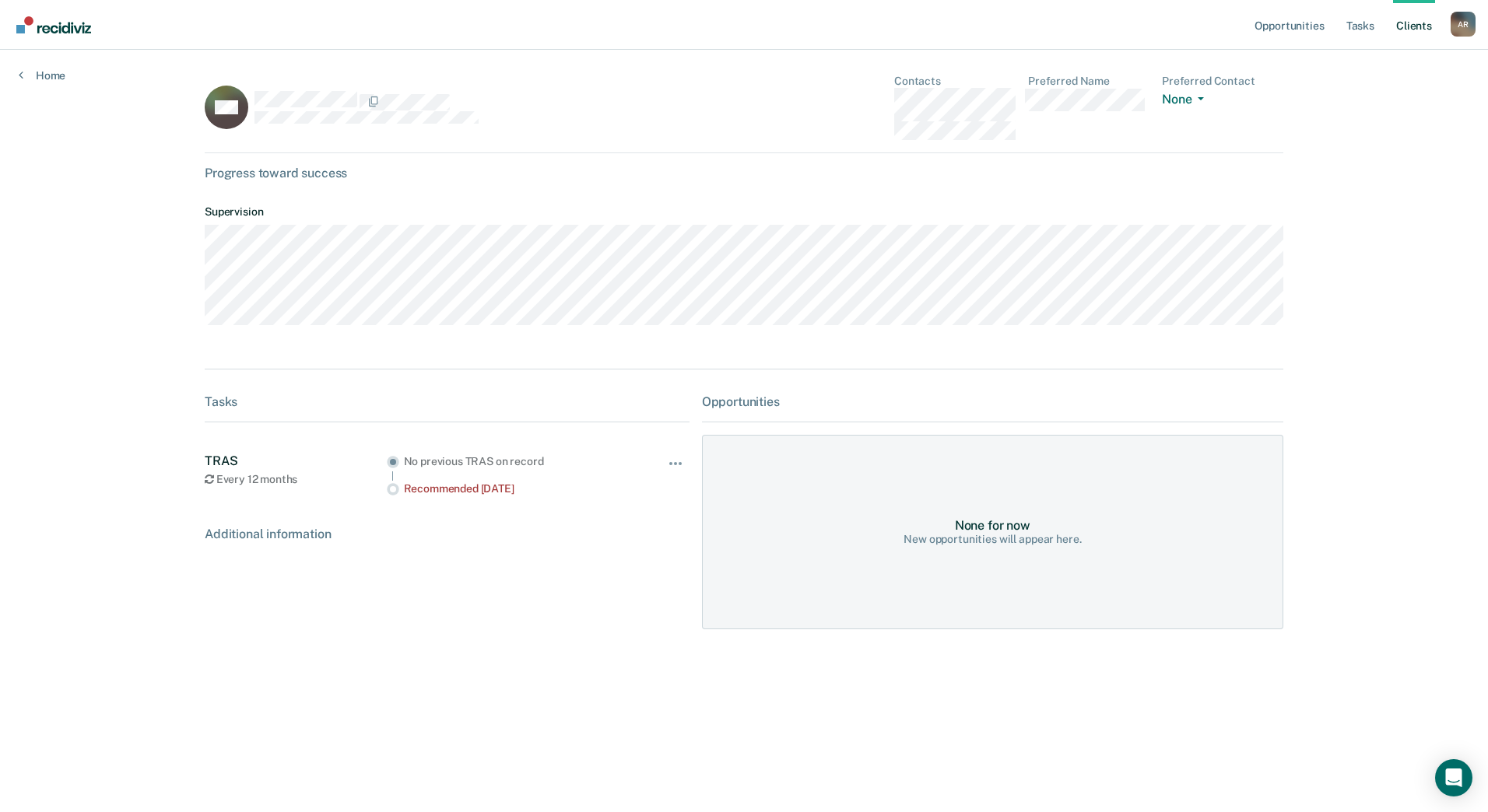
click at [275, 542] on div "Additional information" at bounding box center [446, 534] width 484 height 15
click at [678, 469] on button "button" at bounding box center [676, 472] width 26 height 25
click at [671, 468] on button "button" at bounding box center [676, 472] width 26 height 25
click at [1184, 102] on button "None" at bounding box center [1186, 100] width 49 height 18
click at [1131, 122] on dl "Preferred Name" at bounding box center [1088, 107] width 122 height 65
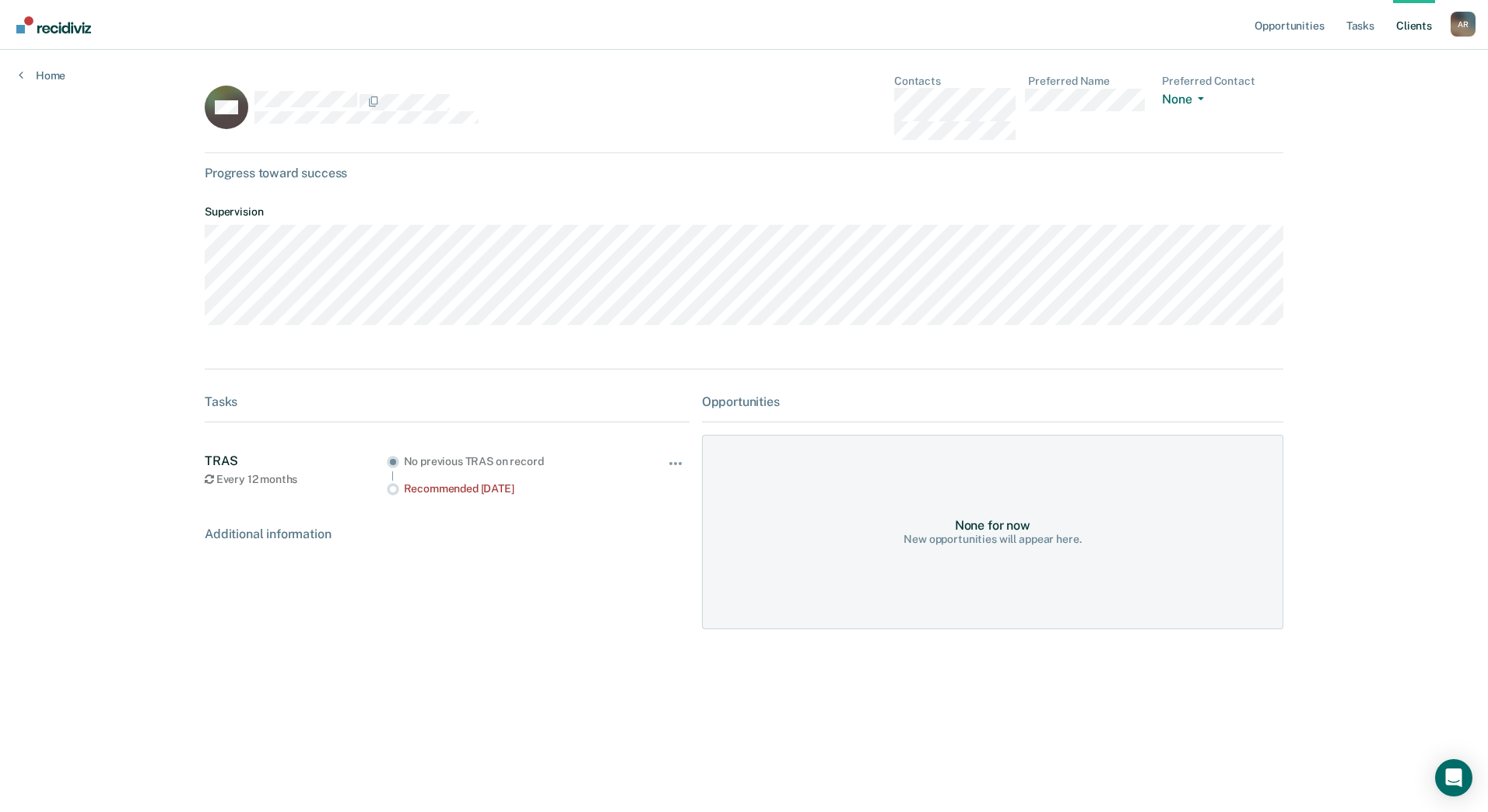
click at [246, 172] on div "Progress toward success" at bounding box center [743, 172] width 1079 height 15
click at [260, 542] on div "Additional information" at bounding box center [446, 534] width 484 height 15
click at [212, 482] on icon at bounding box center [209, 478] width 10 height 11
click at [227, 484] on div "Every 12 months" at bounding box center [295, 479] width 182 height 14
click at [223, 409] on div "Tasks" at bounding box center [446, 402] width 484 height 15
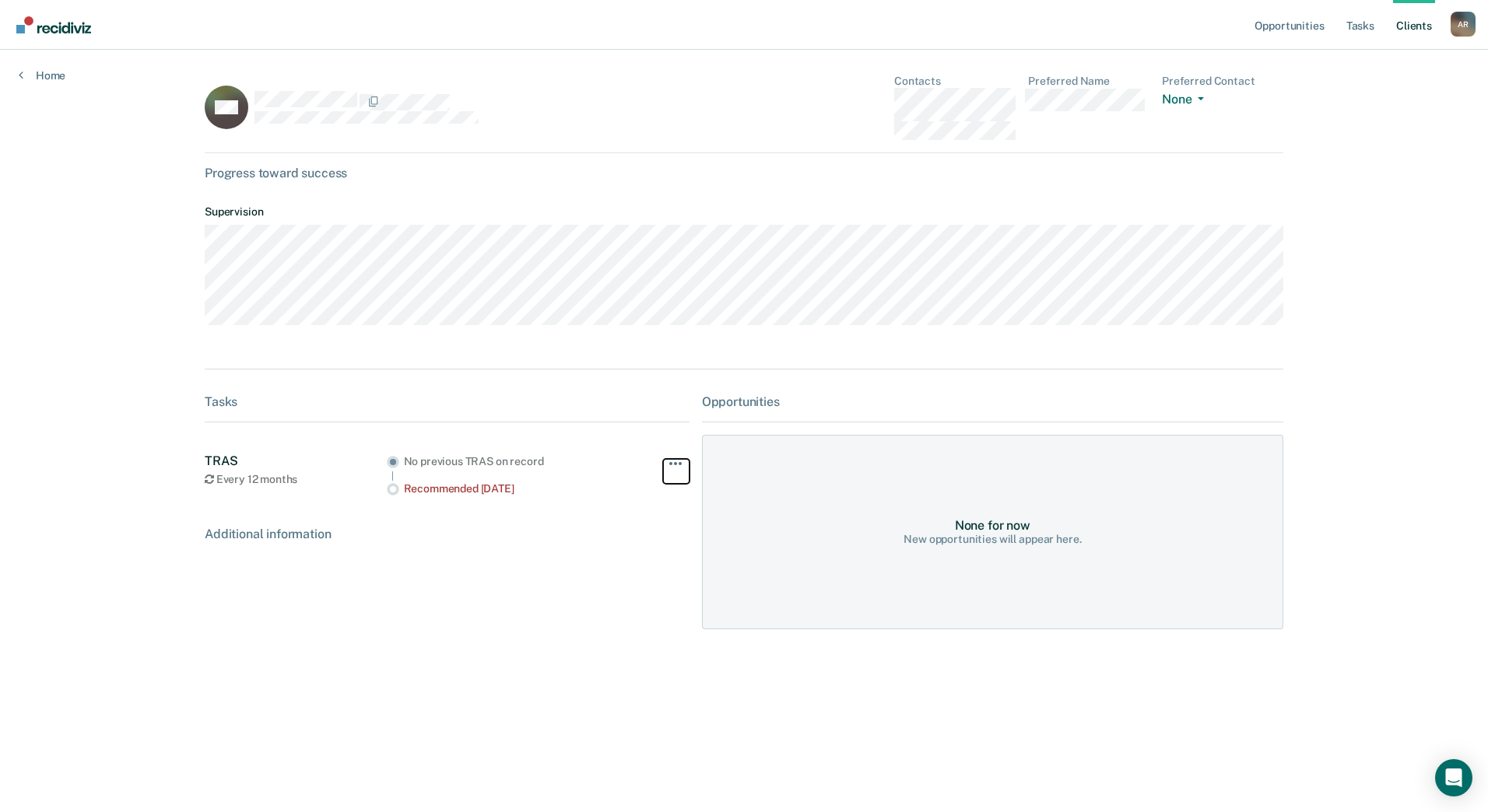
click at [669, 465] on span "button" at bounding box center [670, 463] width 3 height 3
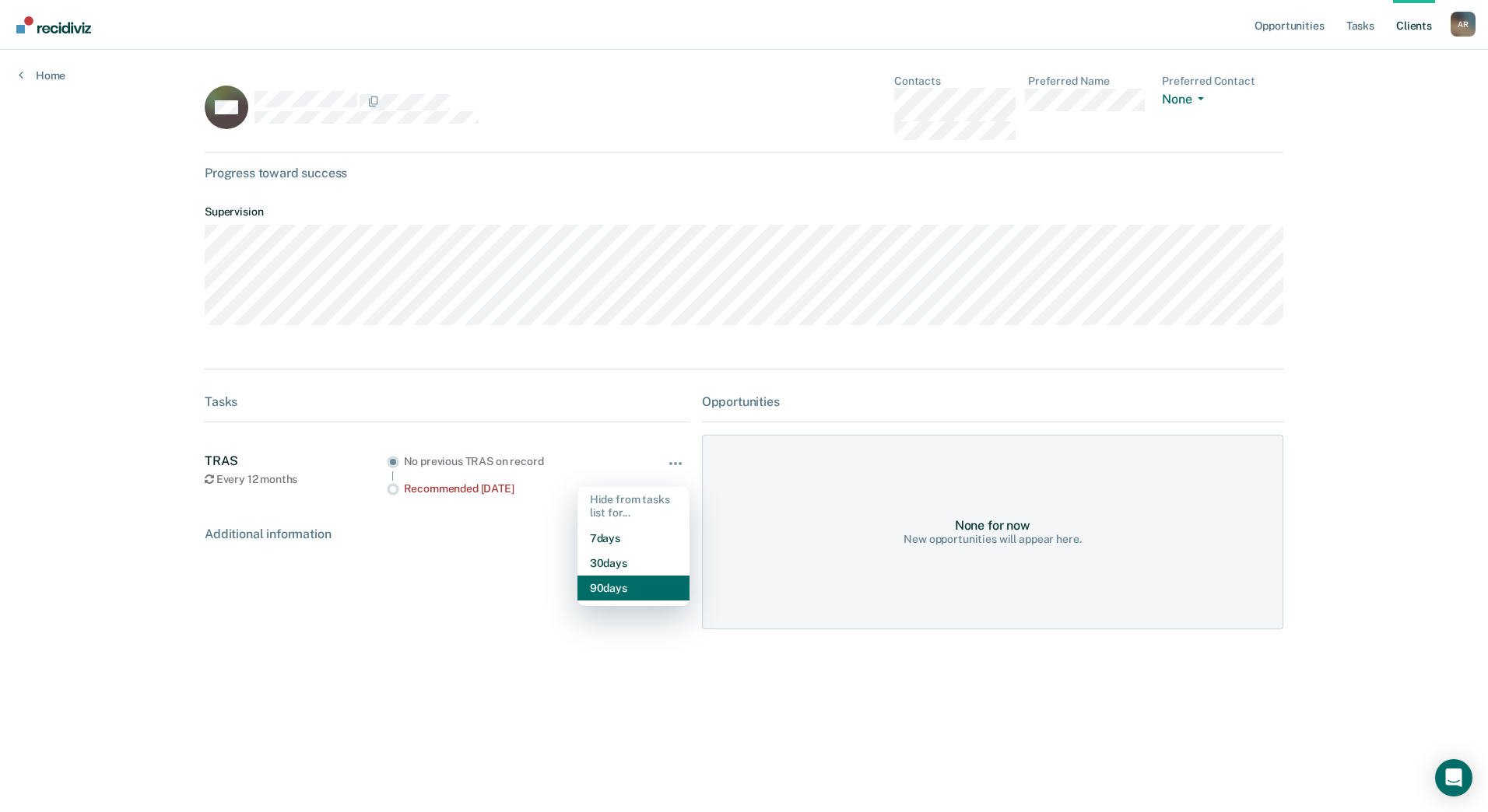
click at [614, 589] on button "90 days" at bounding box center [633, 588] width 112 height 25
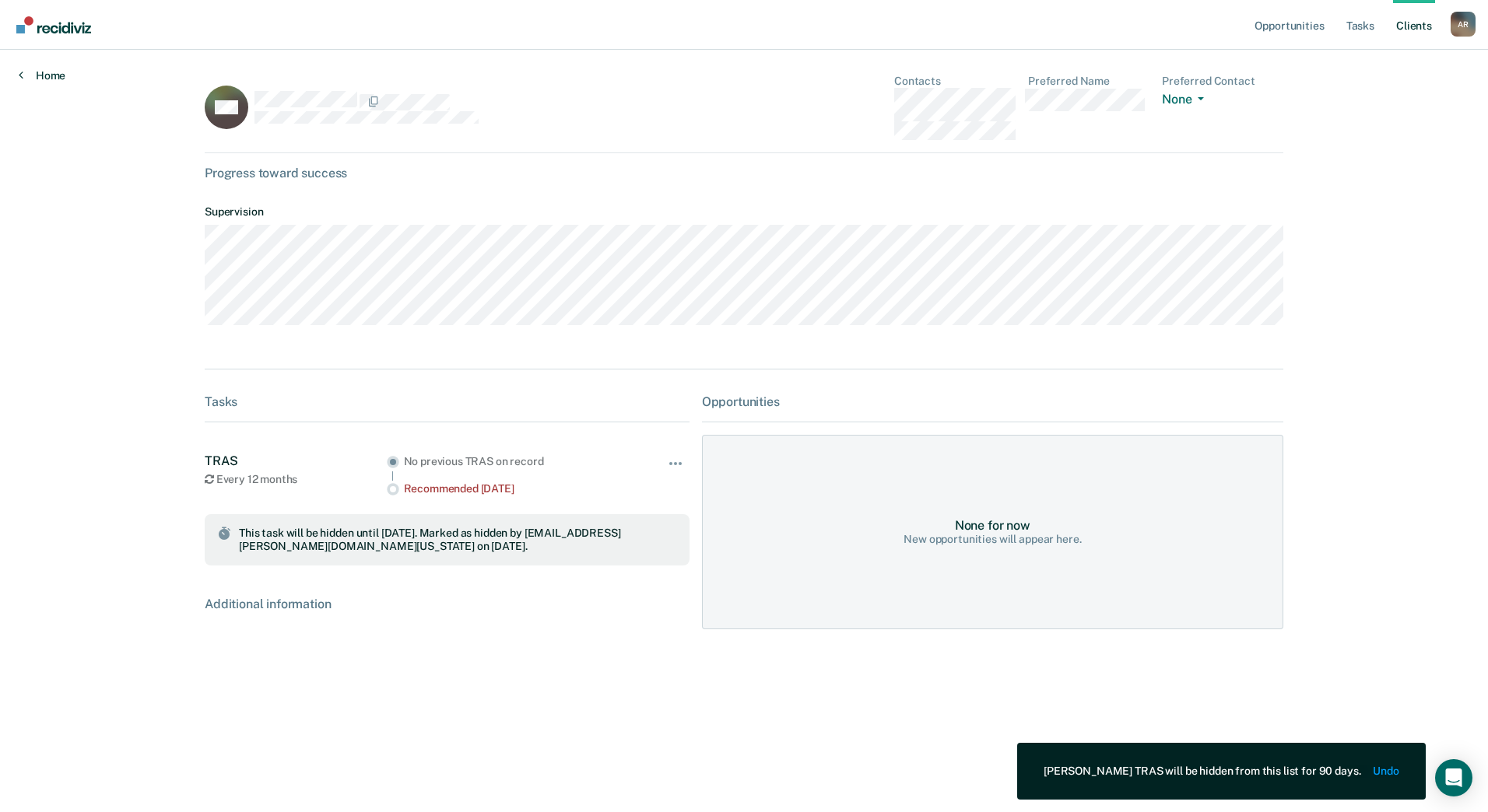
click at [56, 80] on link "Home" at bounding box center [42, 75] width 47 height 14
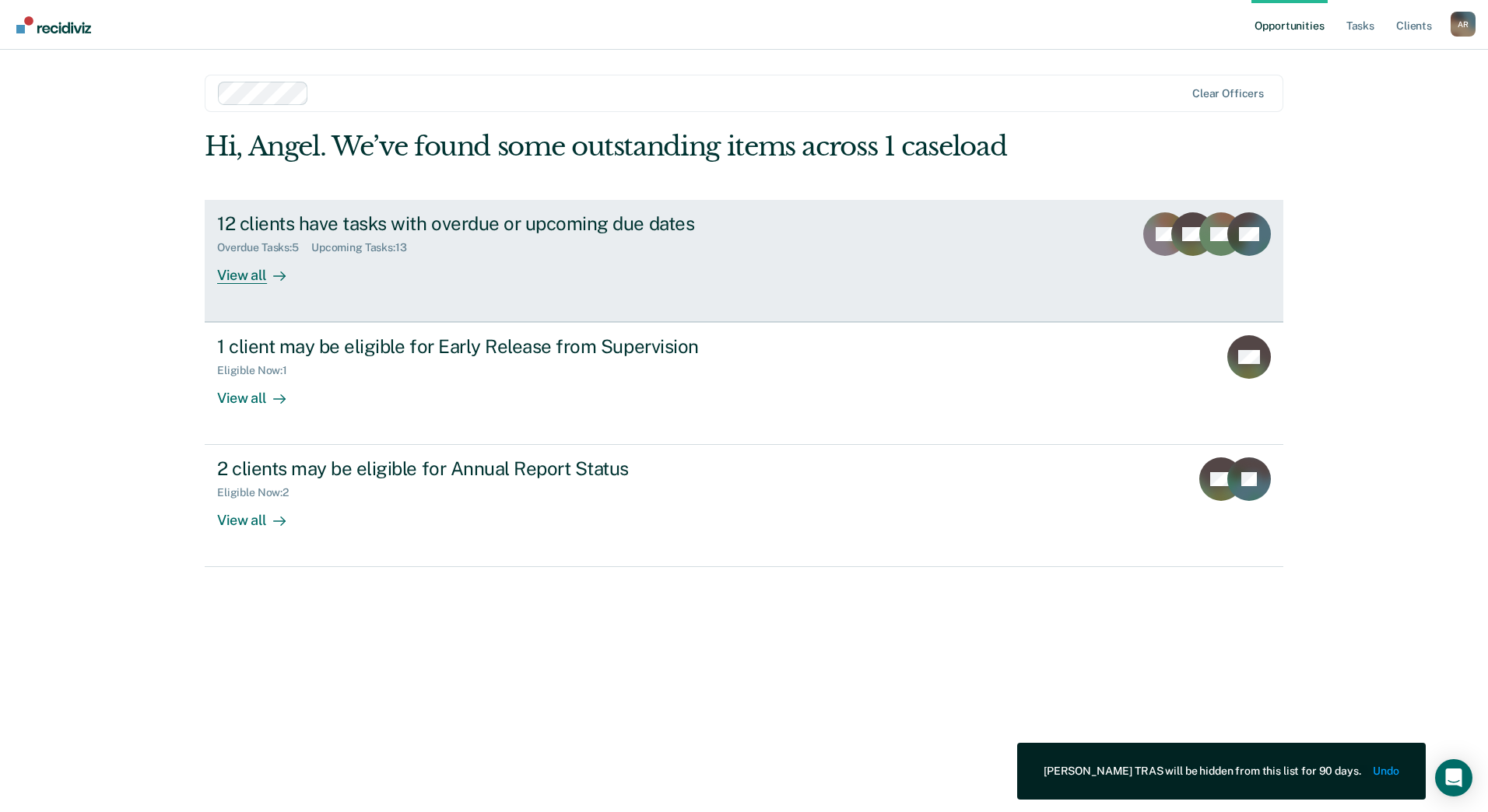
click at [241, 272] on div "View all" at bounding box center [261, 268] width 88 height 30
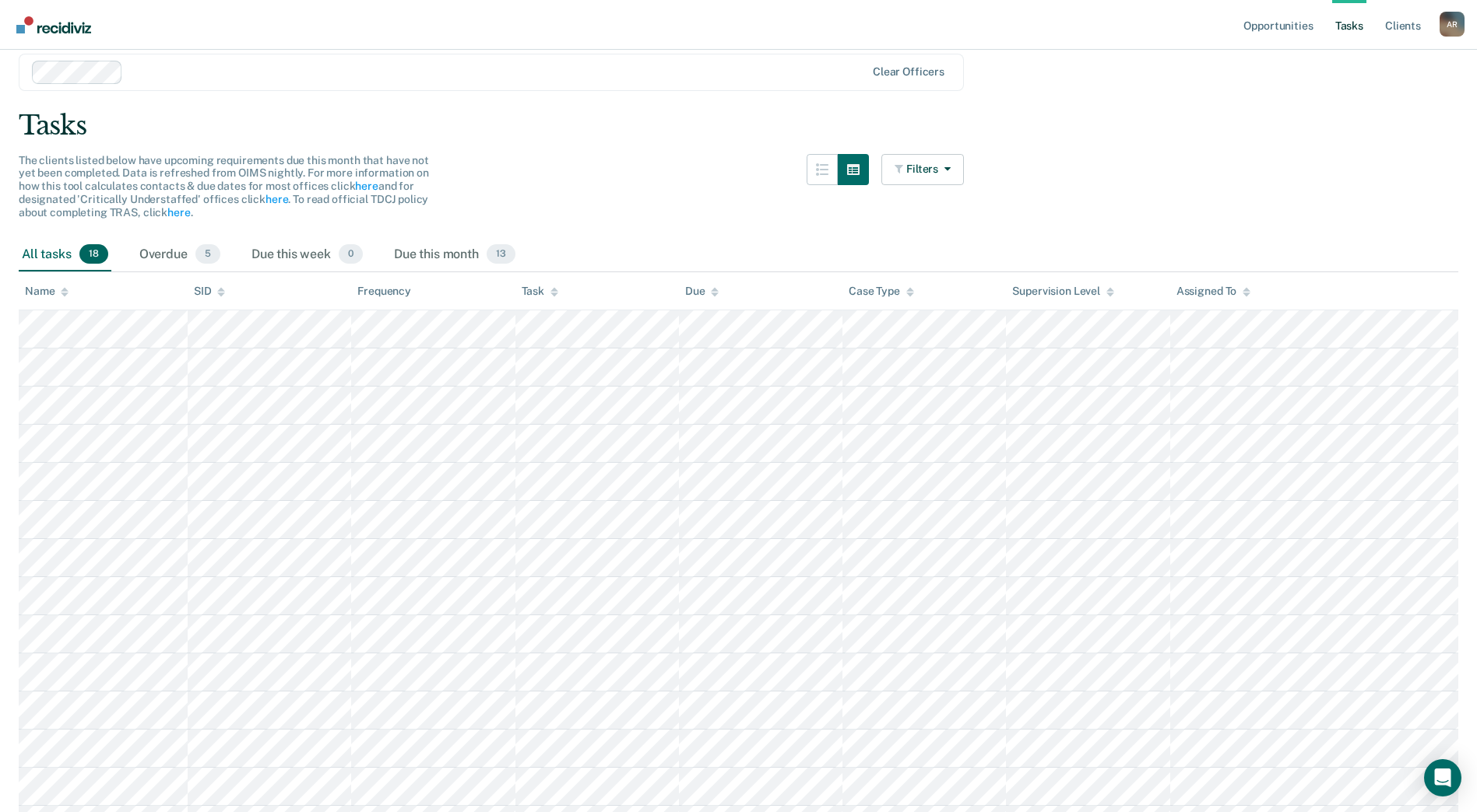
scroll to position [156, 0]
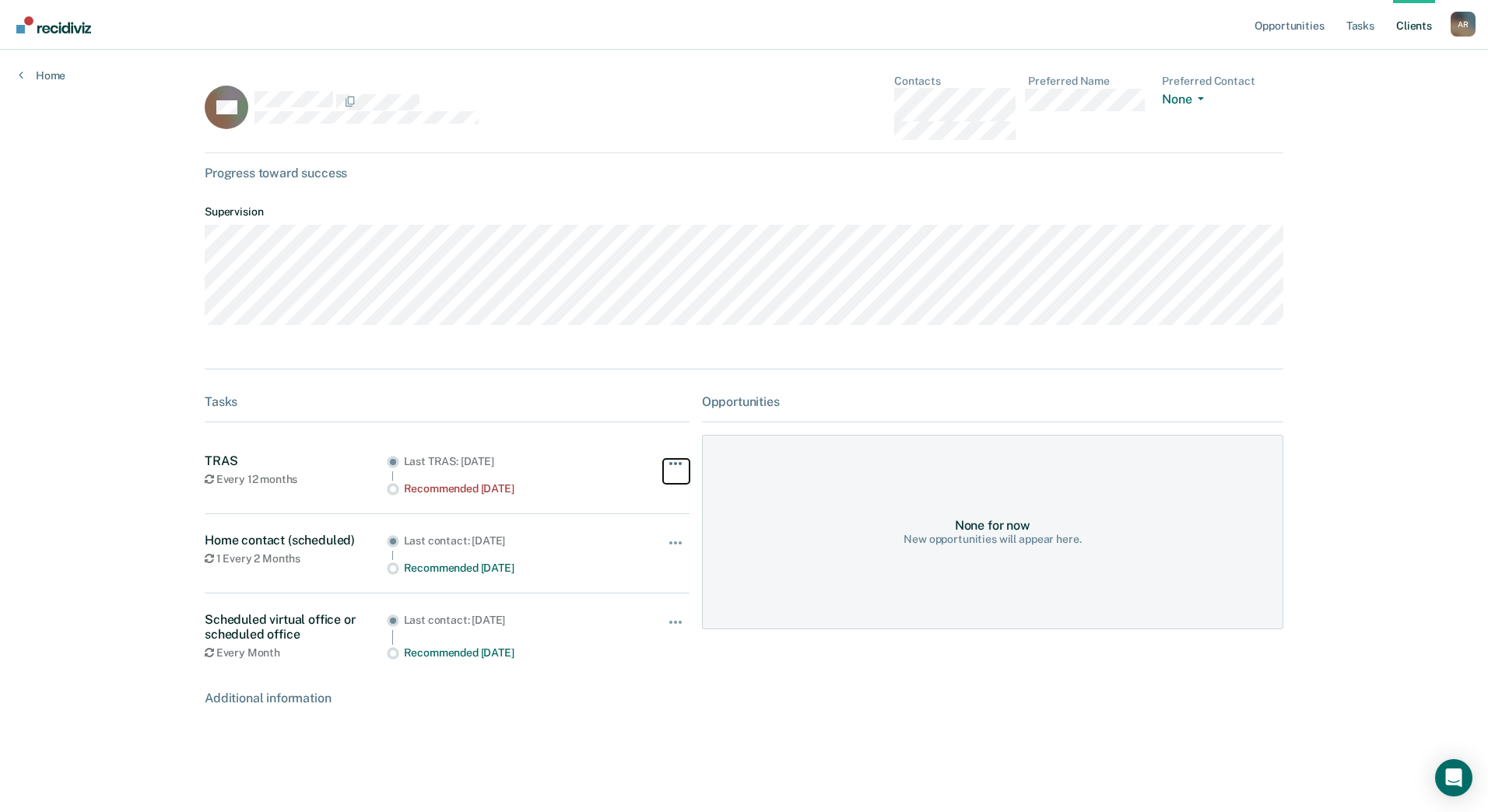
click at [675, 473] on button "button" at bounding box center [676, 472] width 26 height 25
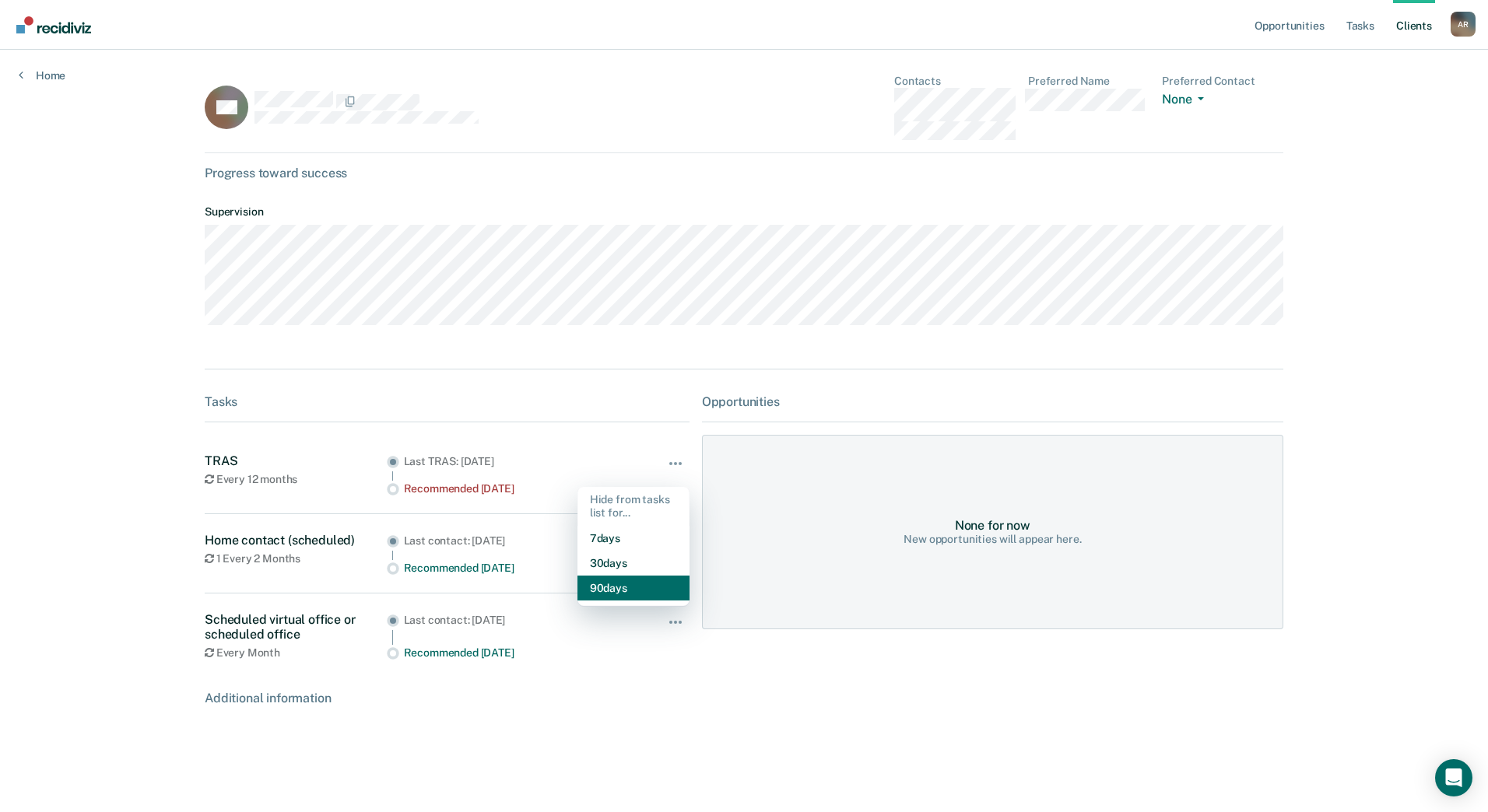
click at [648, 587] on button "90 days" at bounding box center [633, 588] width 112 height 25
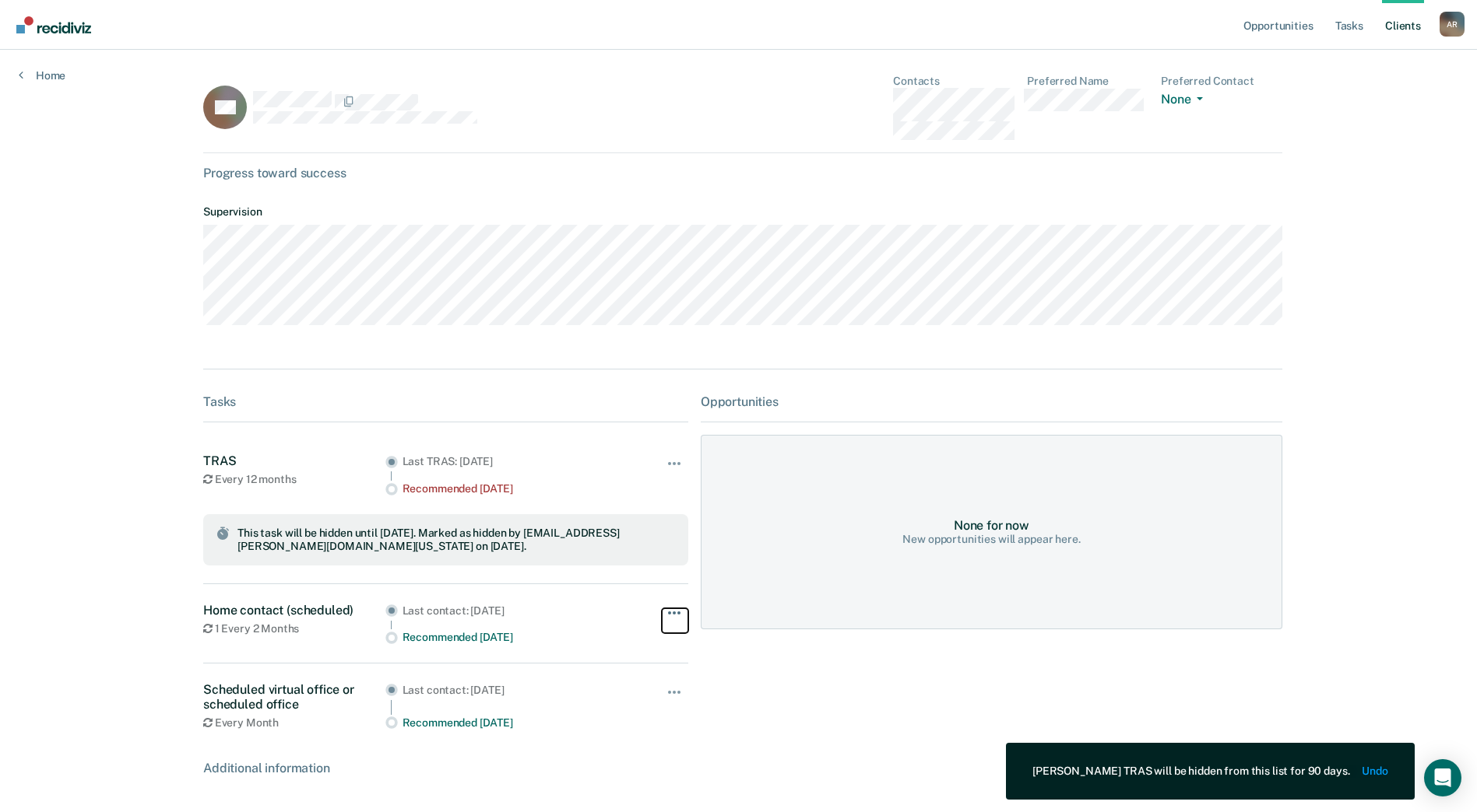
click at [677, 615] on span "button" at bounding box center [678, 613] width 3 height 3
click at [616, 741] on button "90 days" at bounding box center [631, 737] width 112 height 25
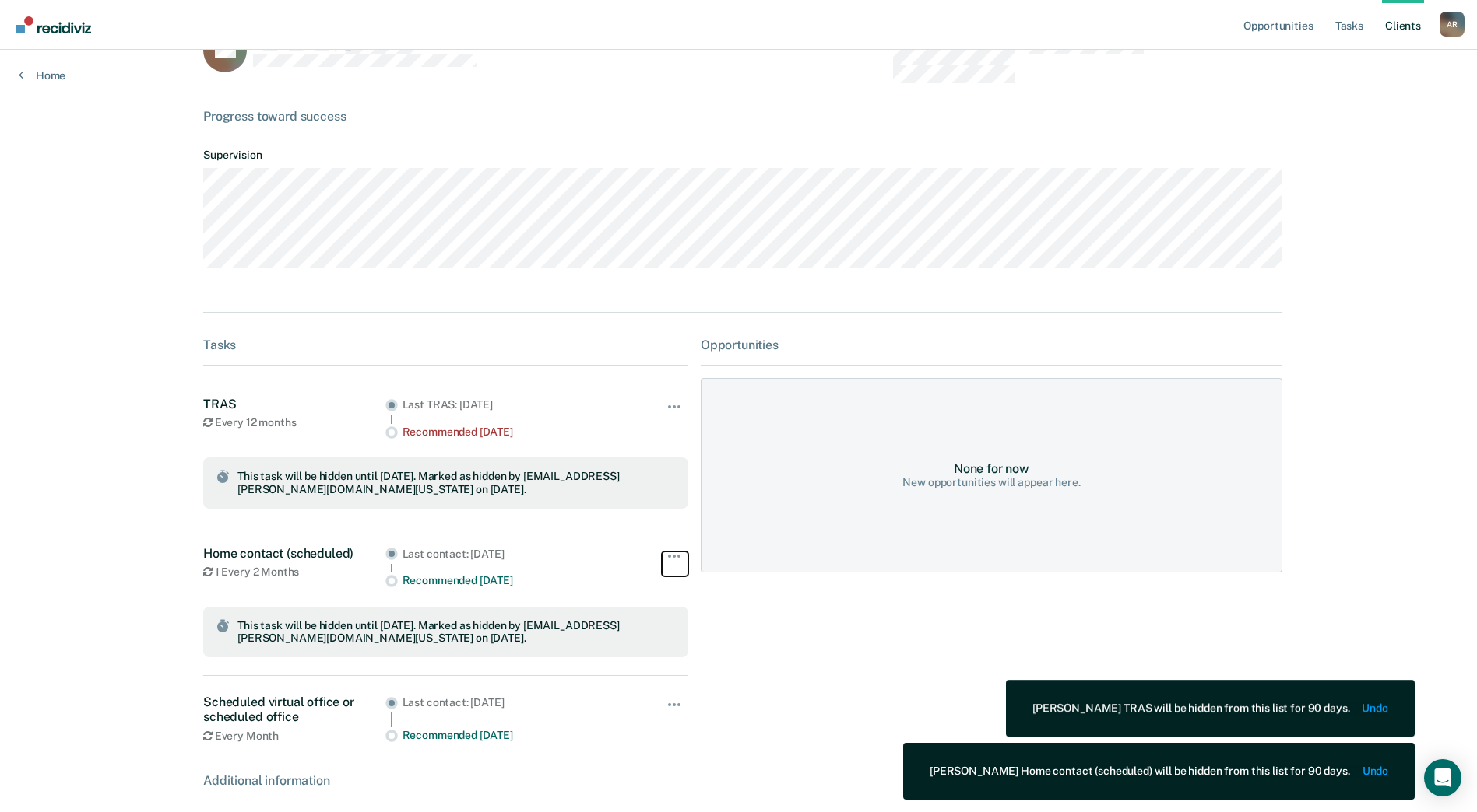
scroll to position [133, 0]
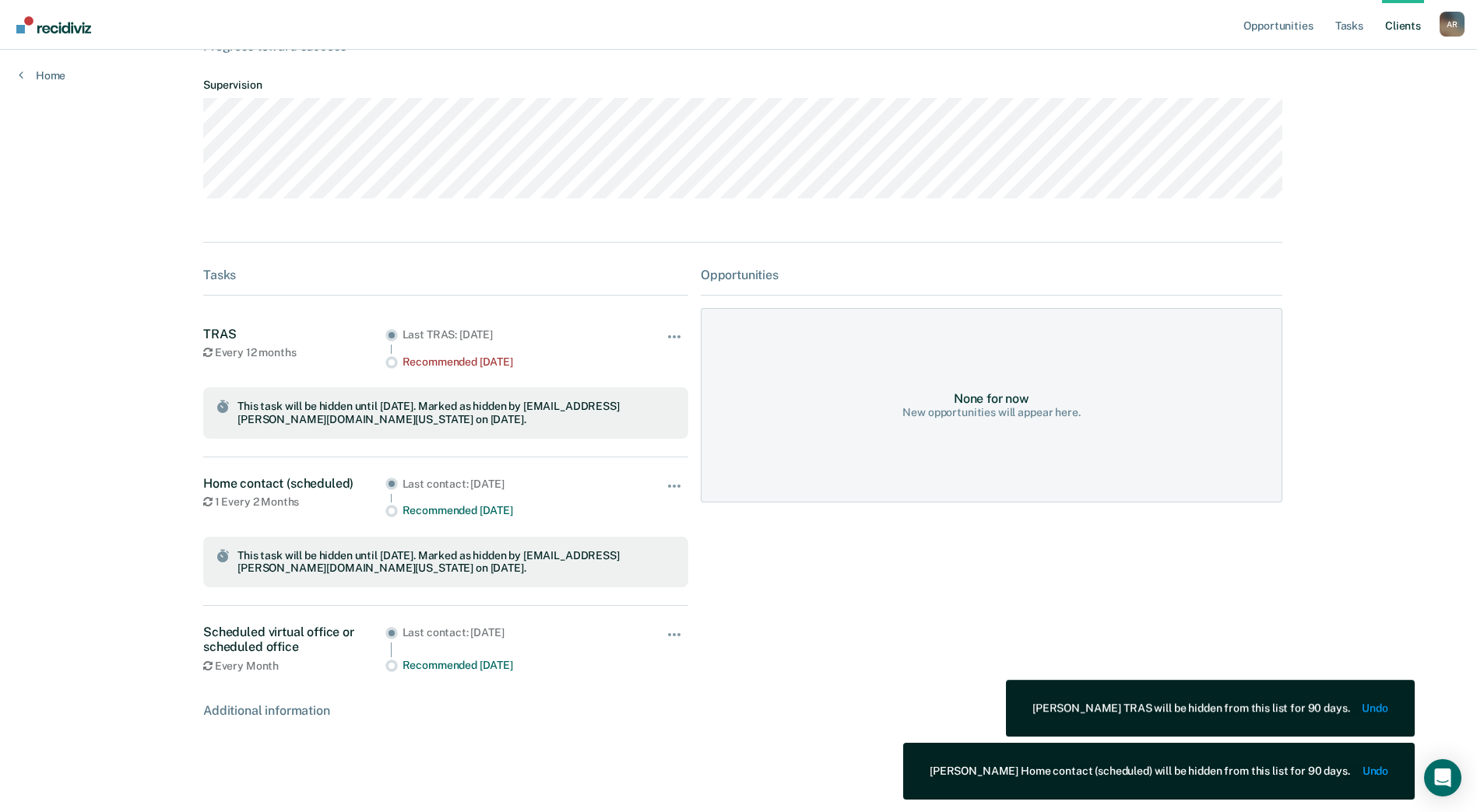
click at [670, 628] on div "Hide from tasks list for... 7 days 30 days 90 days" at bounding box center [674, 648] width 26 height 48
click at [676, 627] on div "Hide from tasks list for... 7 days 30 days 90 days" at bounding box center [674, 648] width 26 height 48
click at [669, 627] on div "Hide from tasks list for... 7 days 30 days 90 days" at bounding box center [674, 648] width 26 height 48
click at [664, 641] on button "button" at bounding box center [674, 643] width 26 height 25
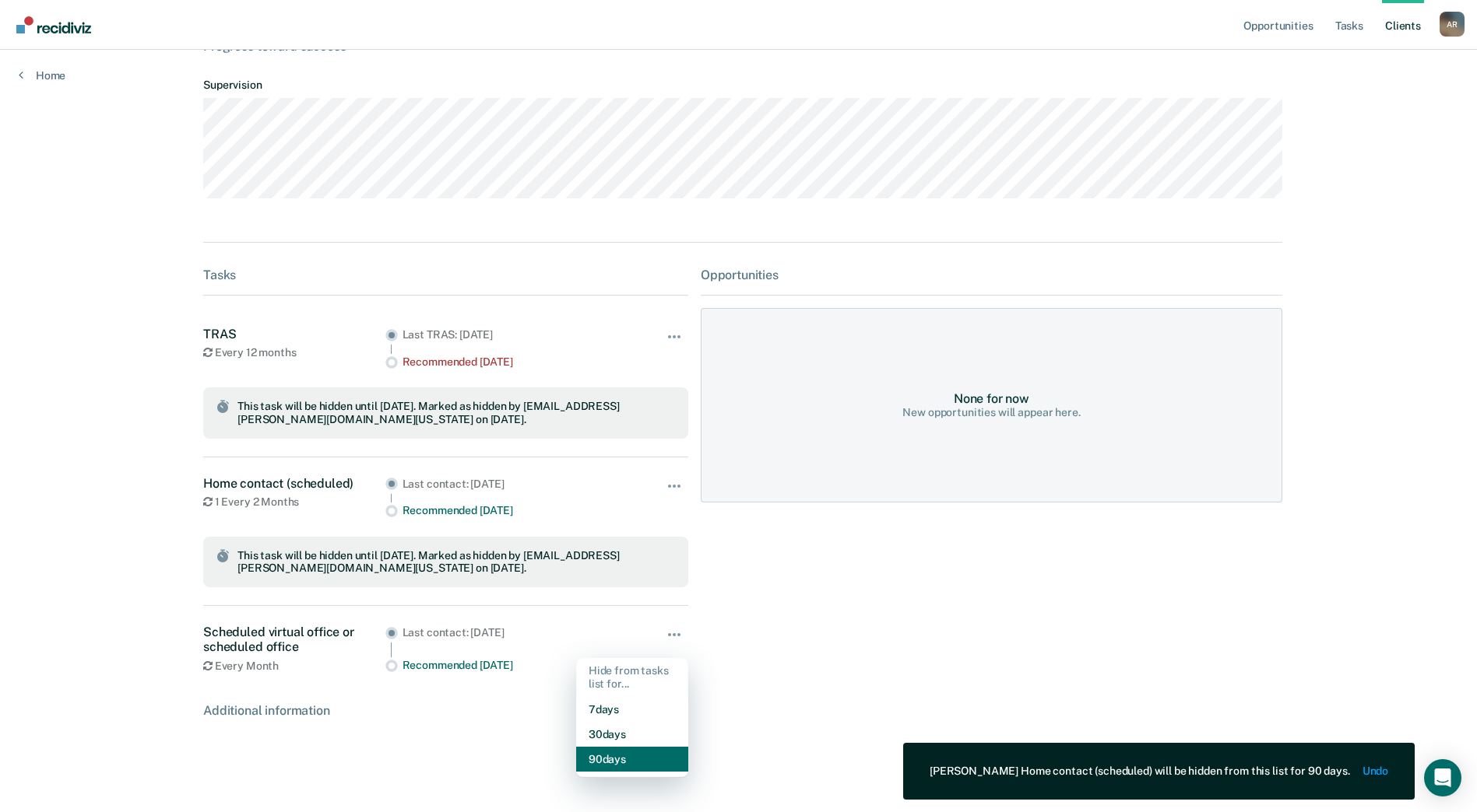
click at [614, 760] on button "90 days" at bounding box center [631, 759] width 112 height 25
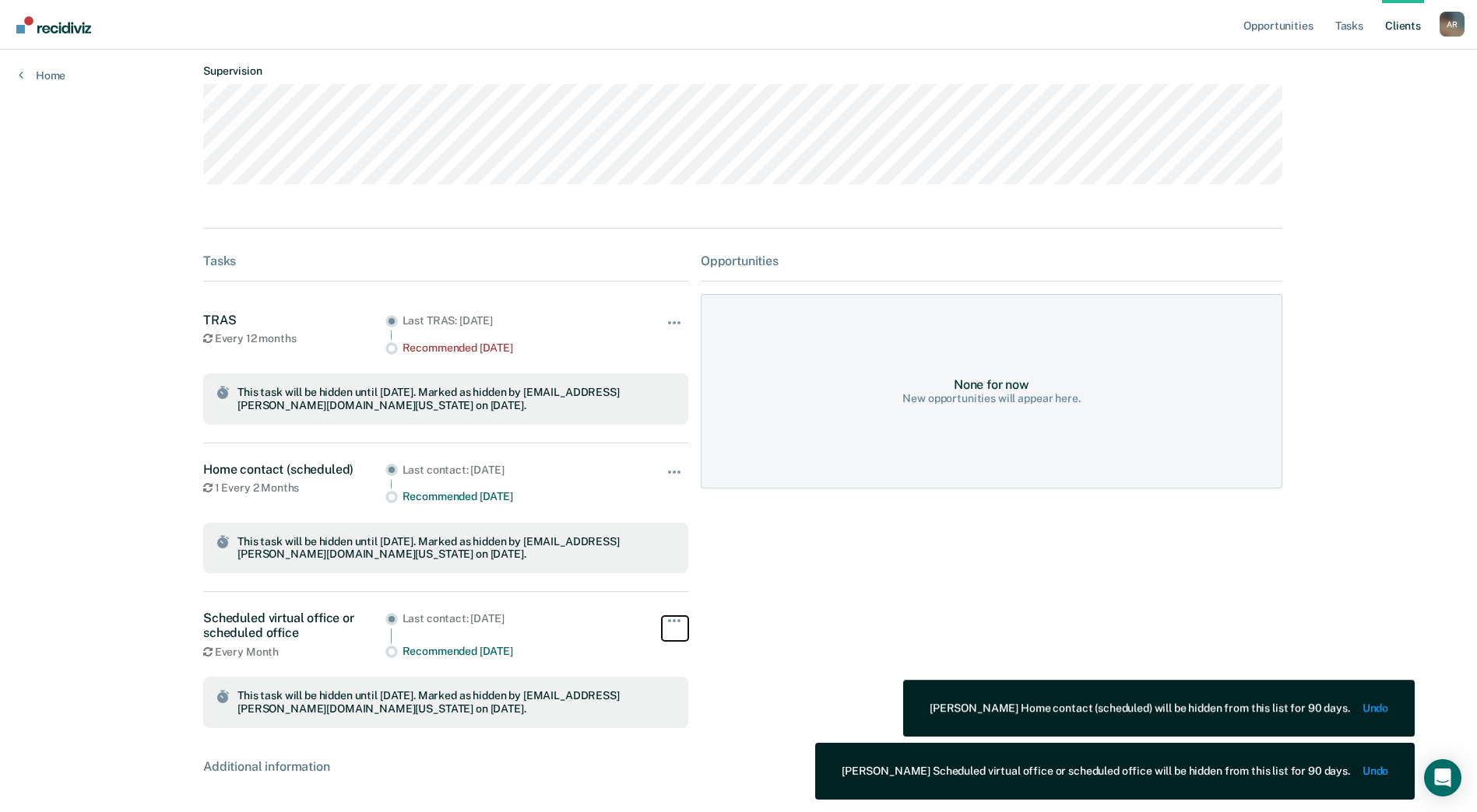
scroll to position [0, 0]
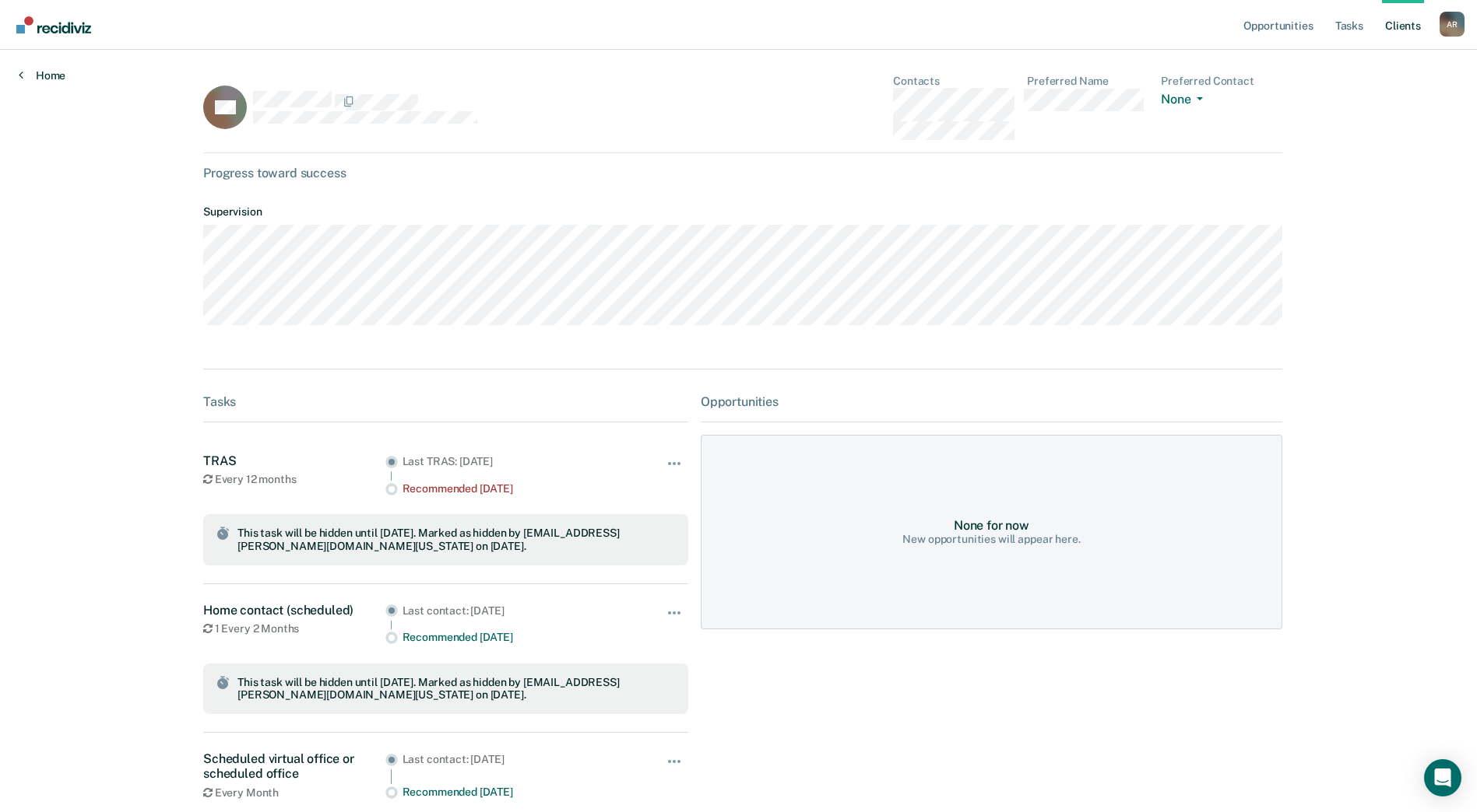
click at [53, 72] on link "Home" at bounding box center [42, 75] width 47 height 14
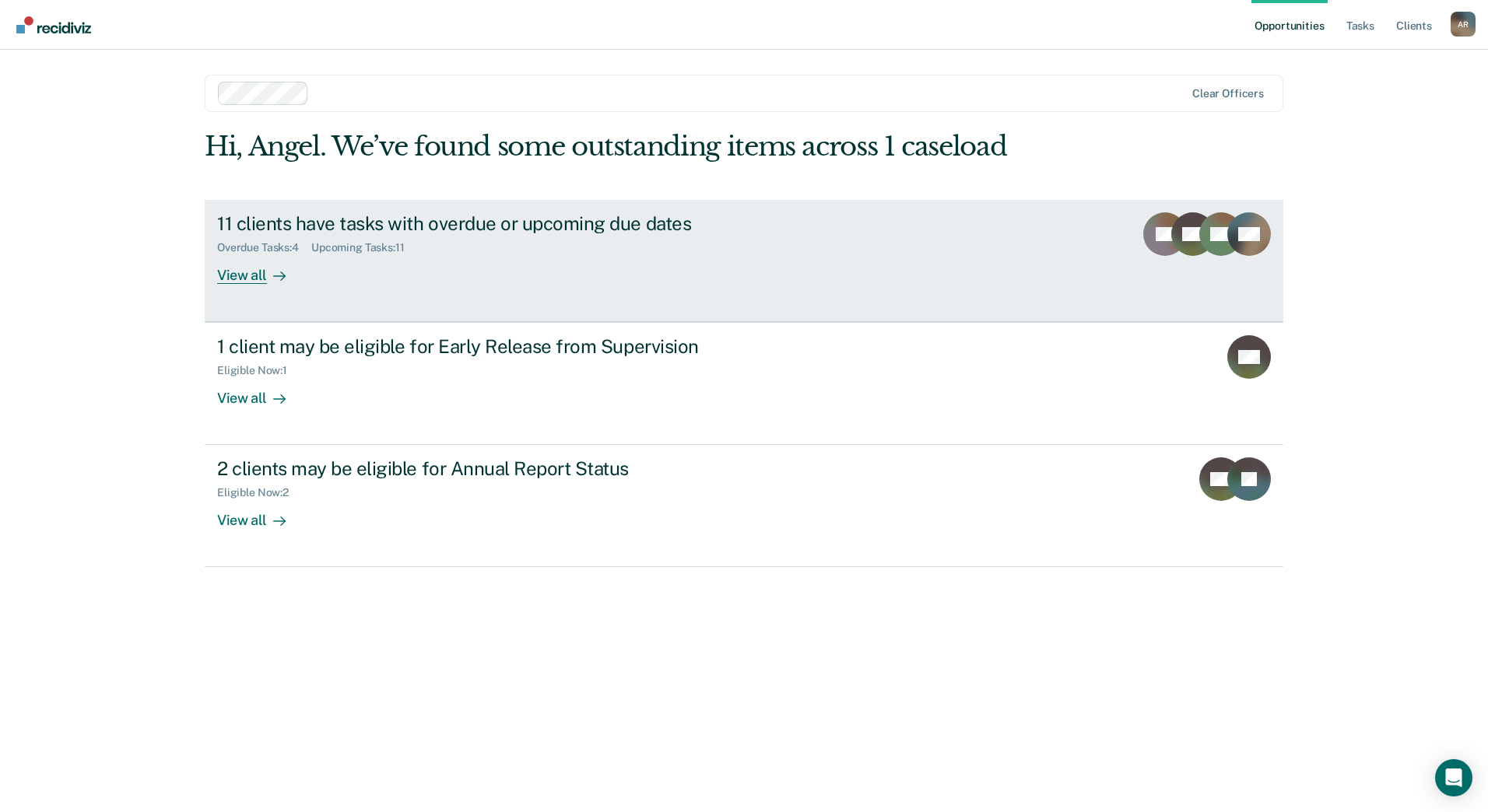
click at [255, 280] on div "View all" at bounding box center [261, 268] width 88 height 30
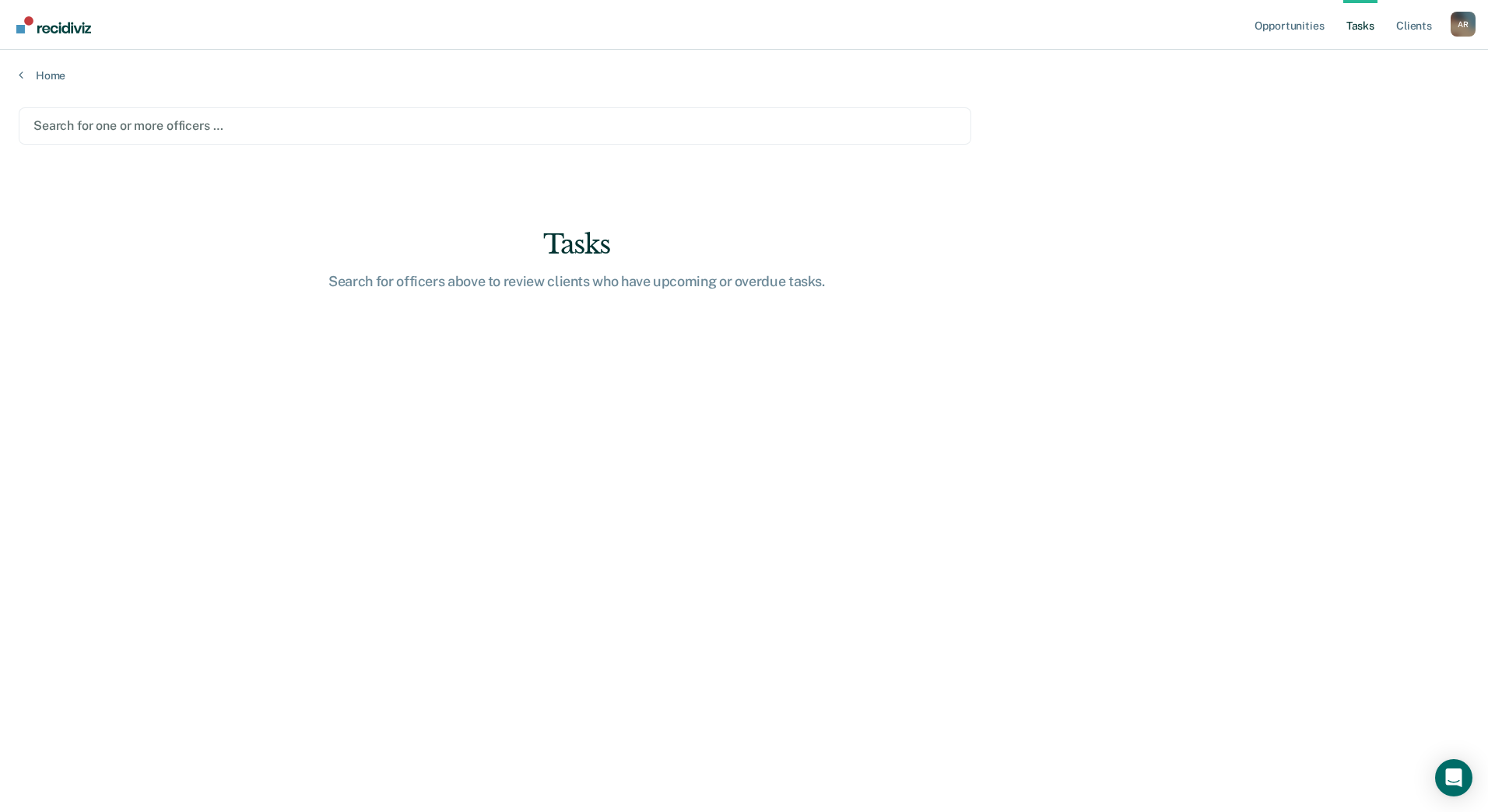
click at [1364, 18] on link "Tasks" at bounding box center [1360, 24] width 34 height 50
click at [1414, 23] on link "Client s" at bounding box center [1413, 24] width 42 height 50
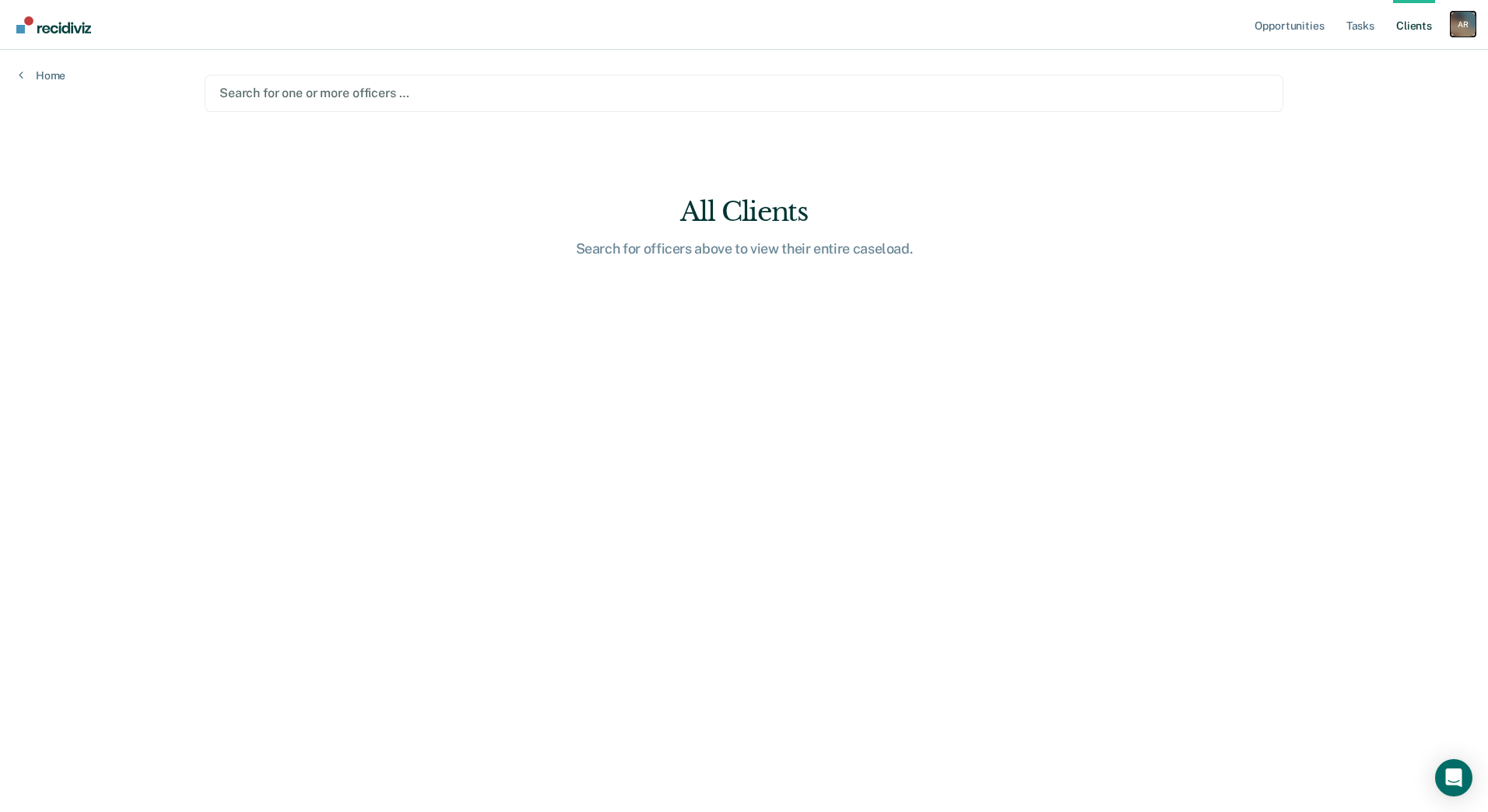
click at [1451, 25] on div "A R" at bounding box center [1463, 24] width 25 height 25
click at [1359, 63] on link "Profile" at bounding box center [1399, 63] width 125 height 14
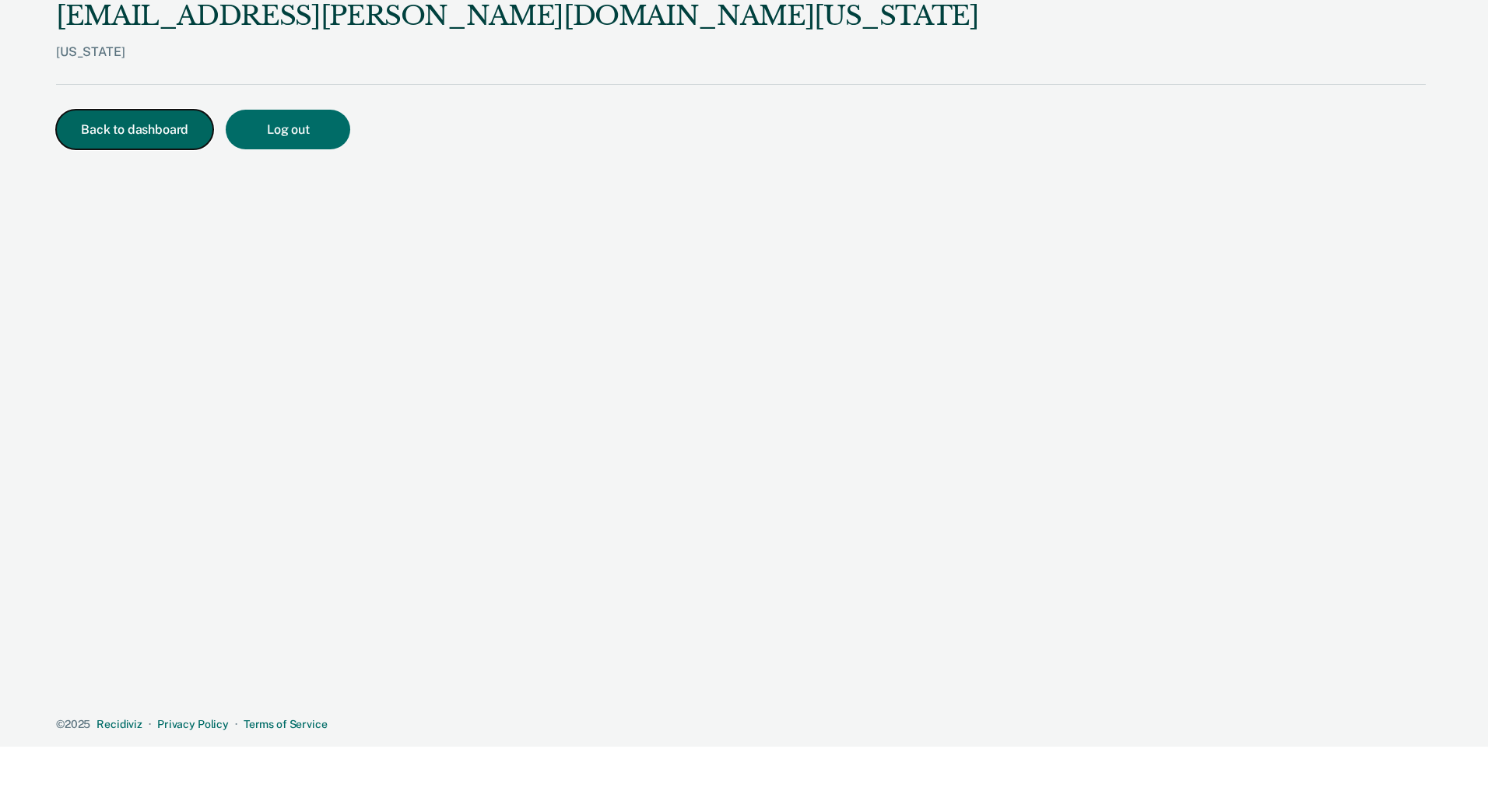
click at [88, 131] on button "Back to dashboard" at bounding box center [135, 129] width 158 height 40
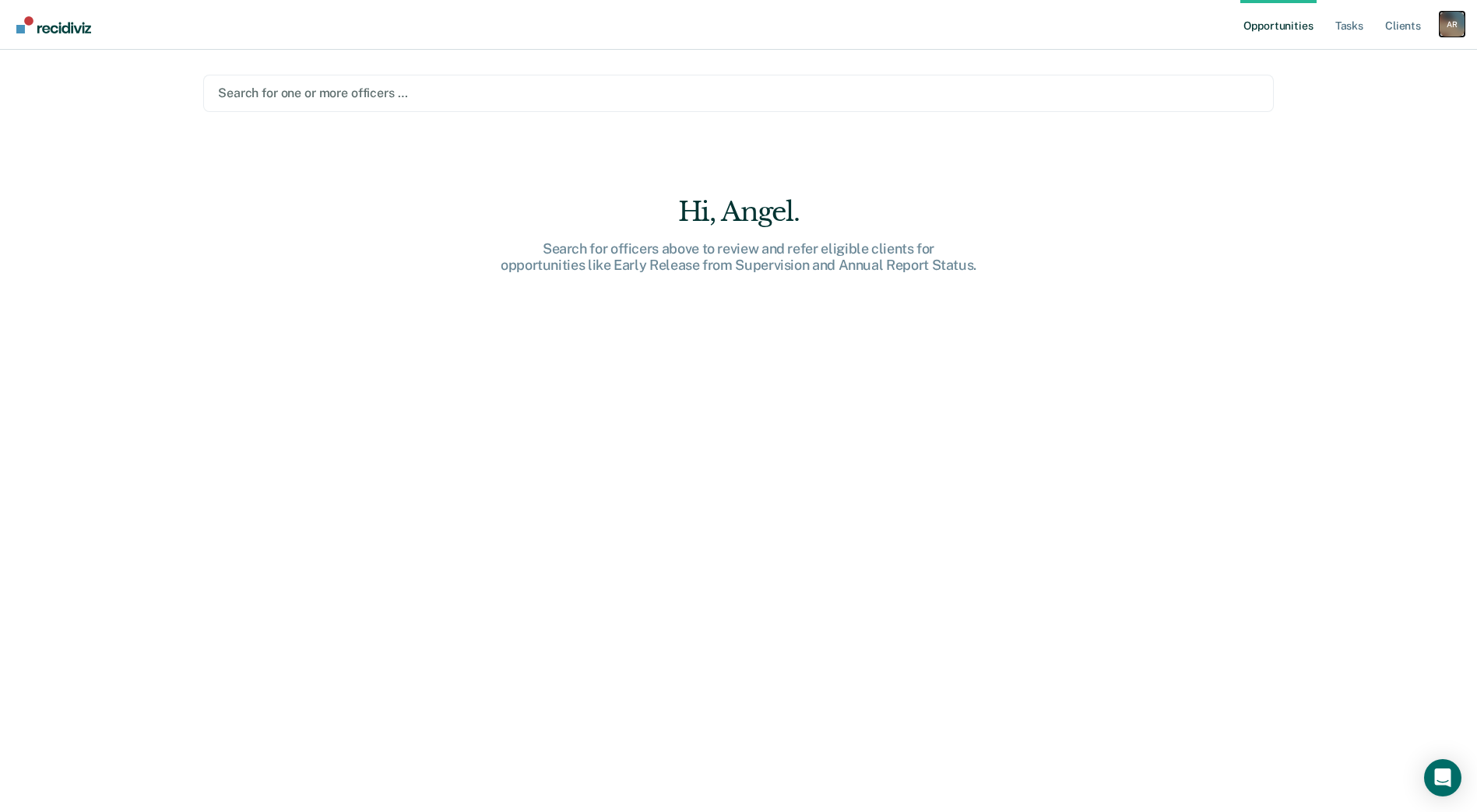
drag, startPoint x: 1452, startPoint y: 27, endPoint x: 1433, endPoint y: 50, distance: 29.8
click at [1451, 27] on div "A R" at bounding box center [1452, 24] width 25 height 25
click at [1376, 82] on link "How it works" at bounding box center [1388, 83] width 126 height 14
click at [1338, 20] on link "Tasks" at bounding box center [1349, 24] width 34 height 50
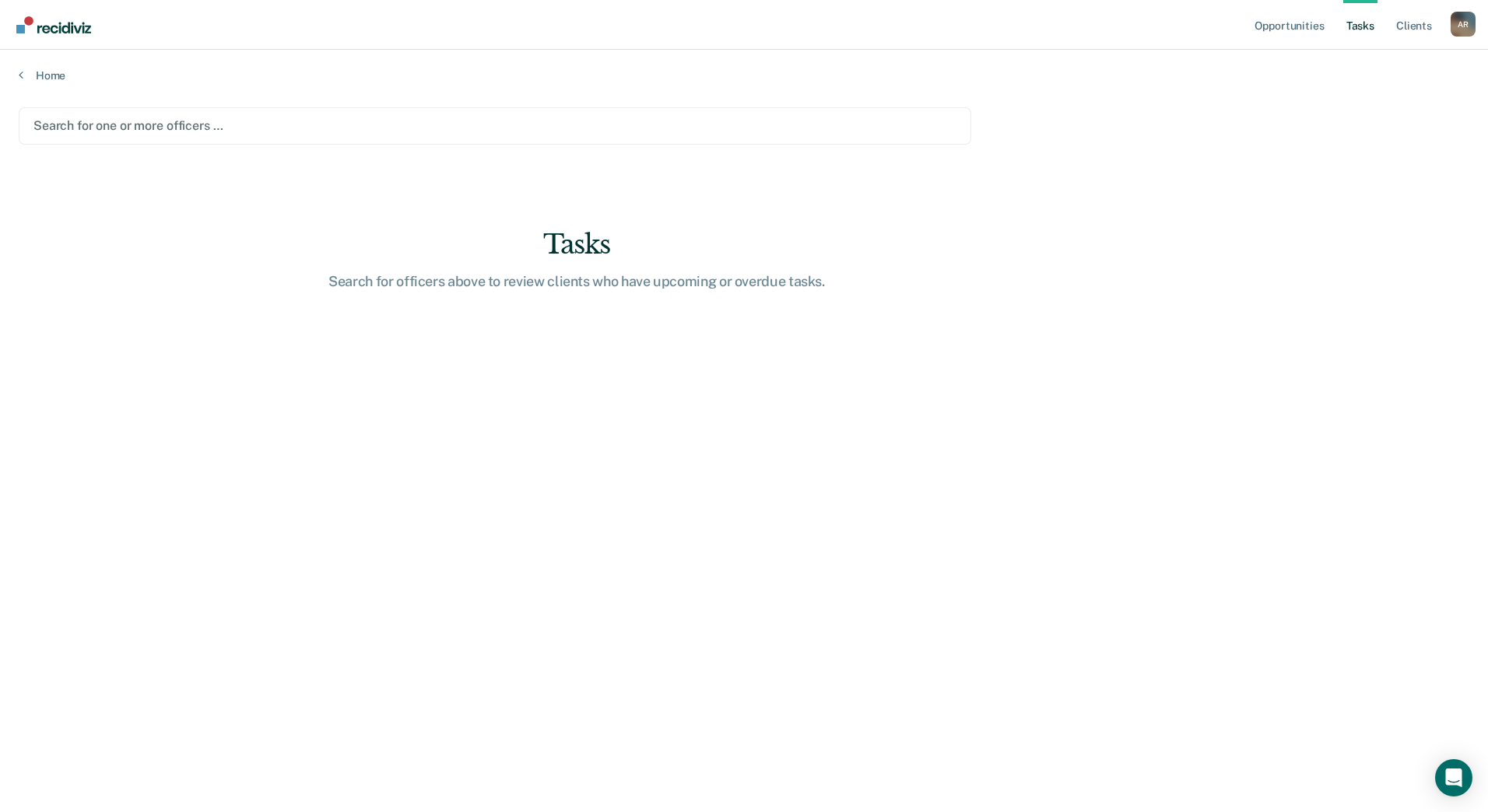
click at [1362, 24] on link "Tasks" at bounding box center [1360, 24] width 34 height 50
click at [255, 137] on div "Search for one or more officers …" at bounding box center [494, 125] width 952 height 37
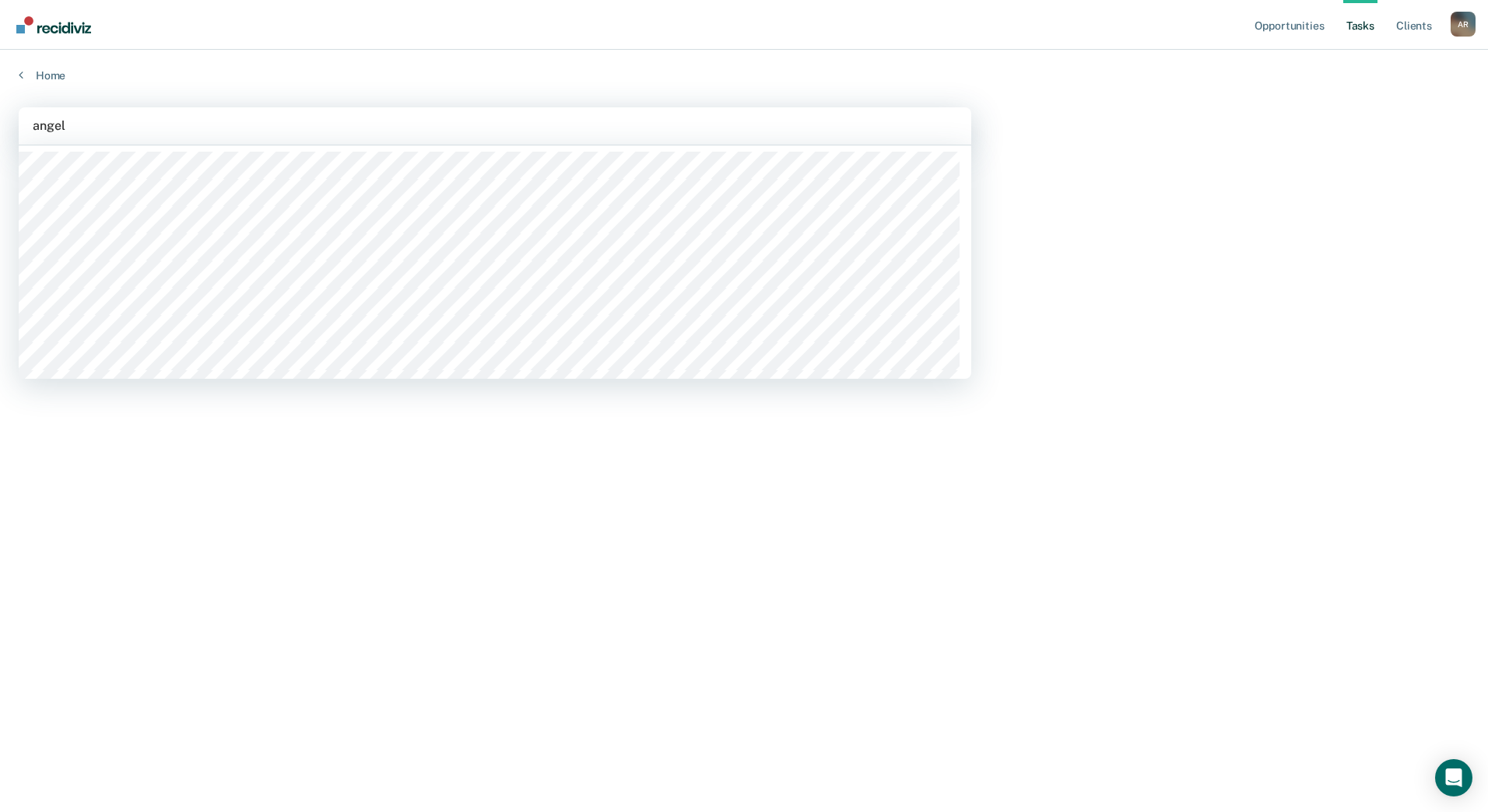
type input "angel r"
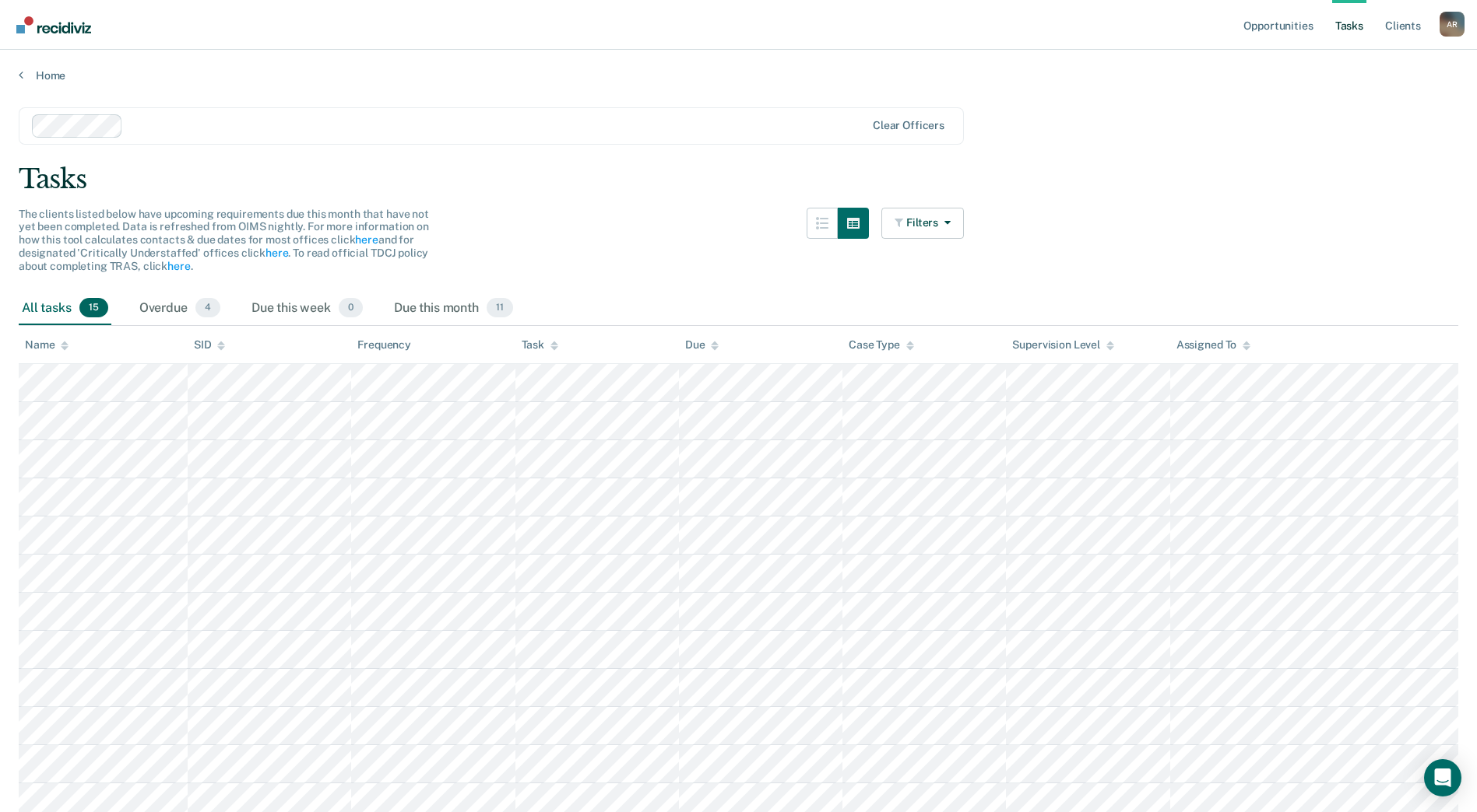
click at [1341, 21] on link "Tasks" at bounding box center [1349, 24] width 34 height 50
click at [1288, 29] on link "Opportunities" at bounding box center [1278, 24] width 76 height 50
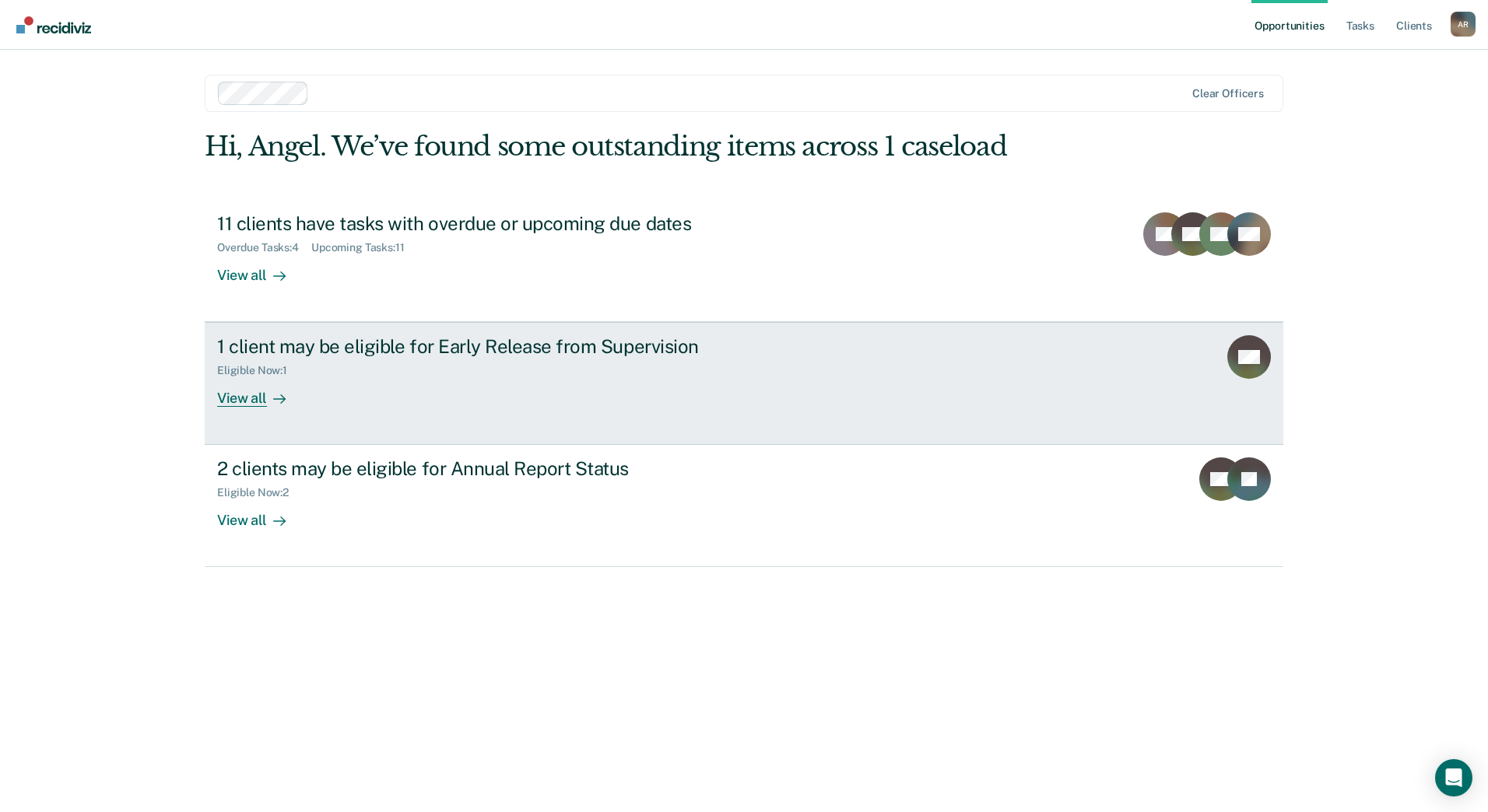
click at [263, 398] on div "View all" at bounding box center [261, 392] width 88 height 30
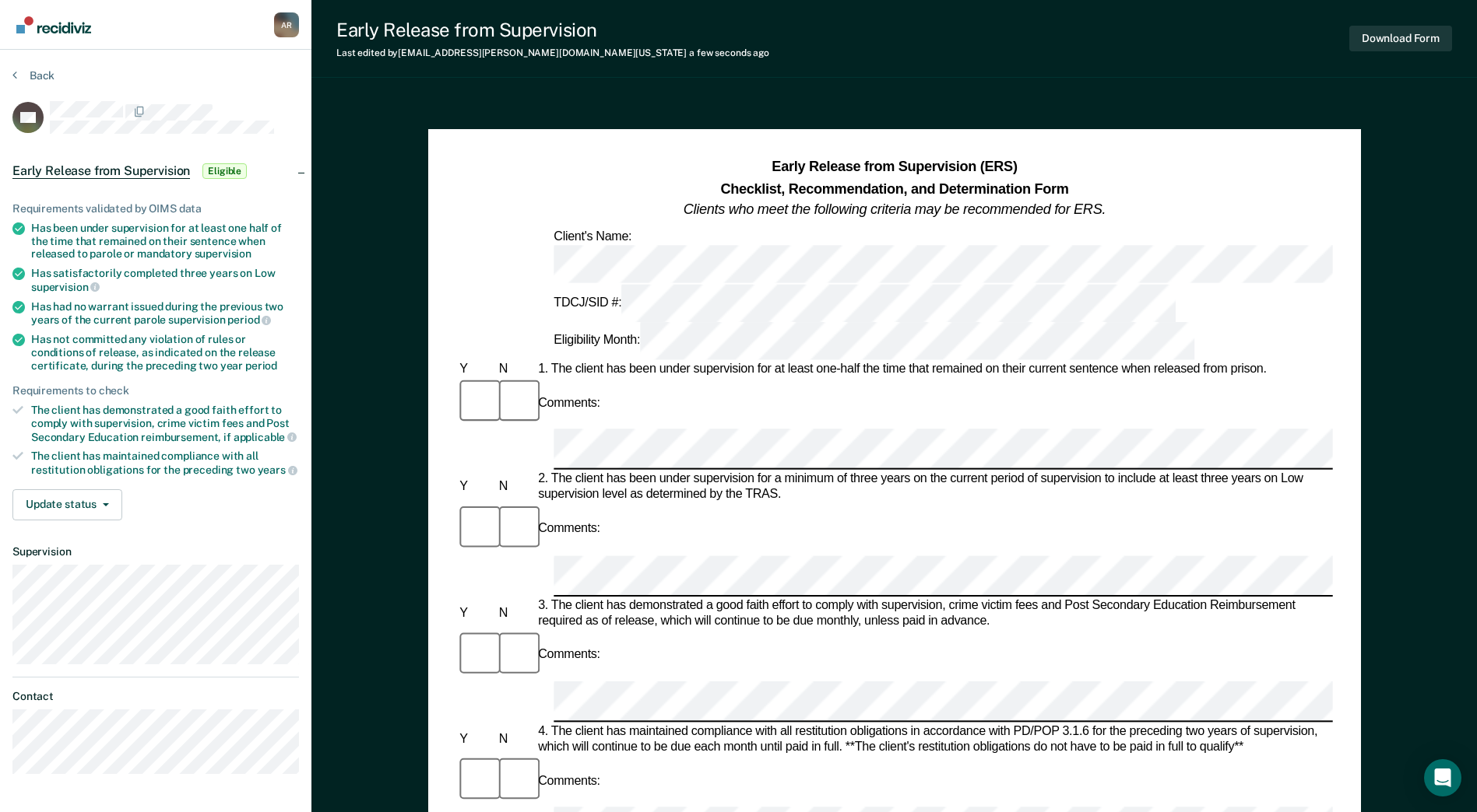
click at [221, 166] on span "Eligible" at bounding box center [225, 171] width 45 height 16
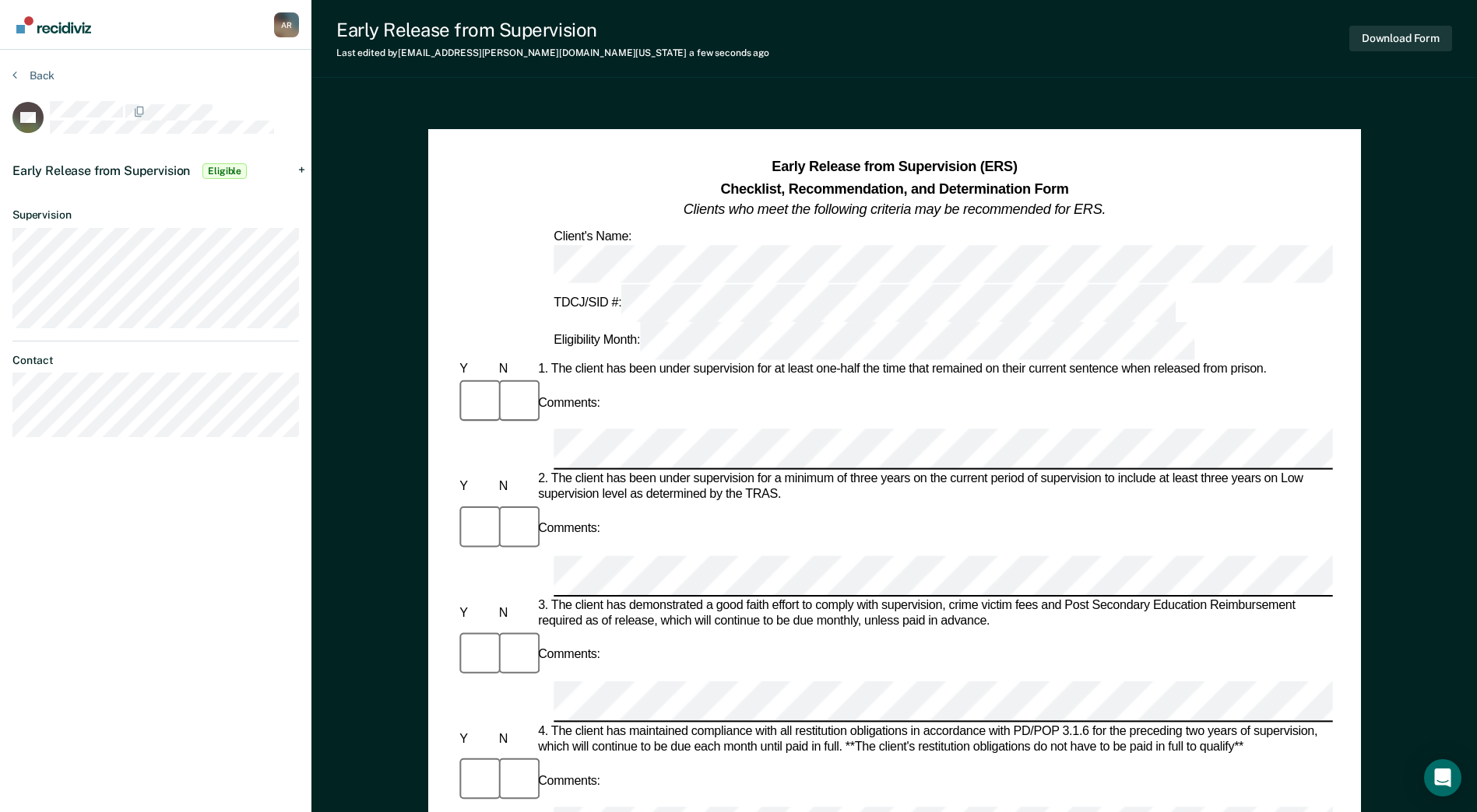
click at [221, 166] on span "Eligible" at bounding box center [225, 171] width 45 height 16
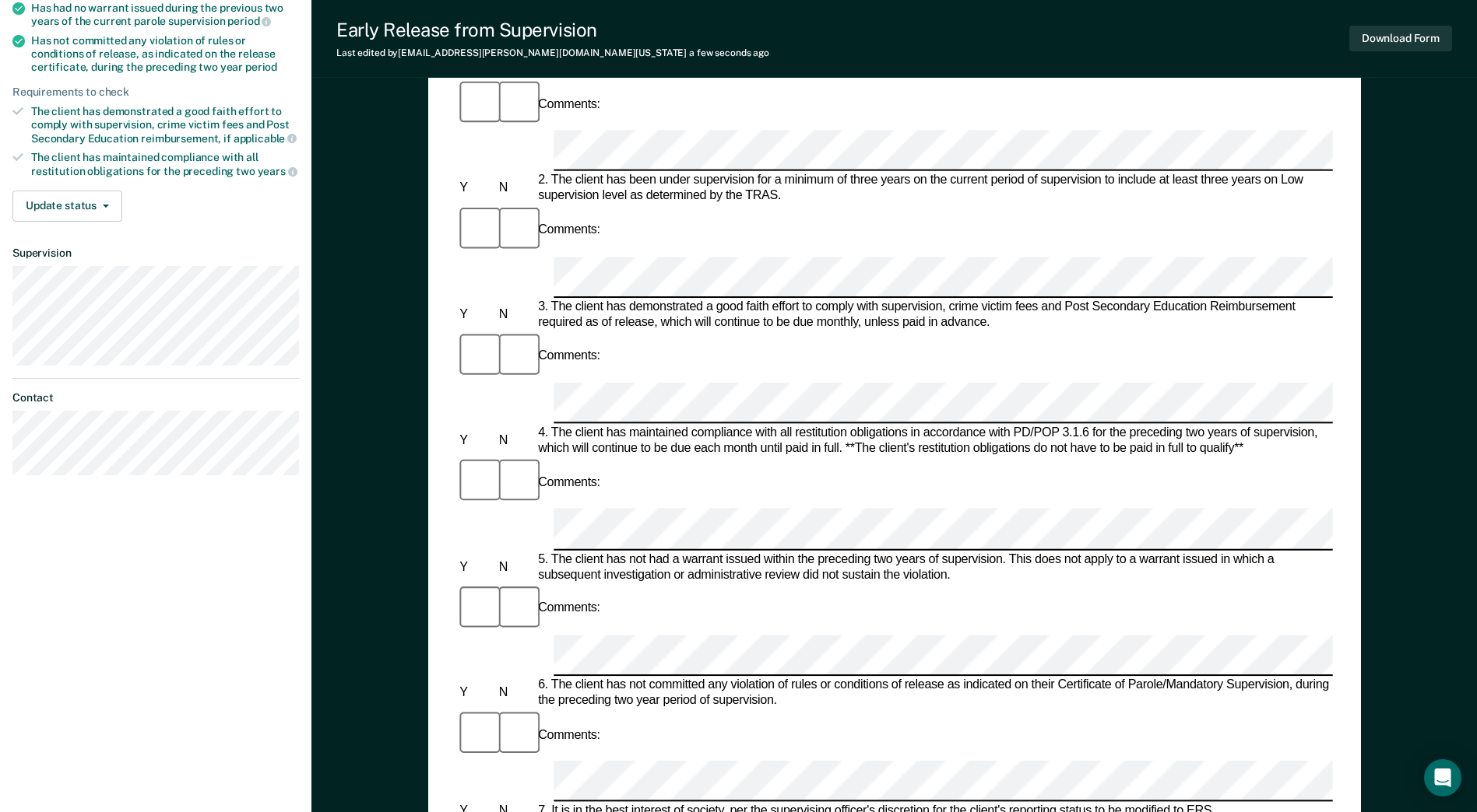
scroll to position [311, 0]
